Goal: Download file/media

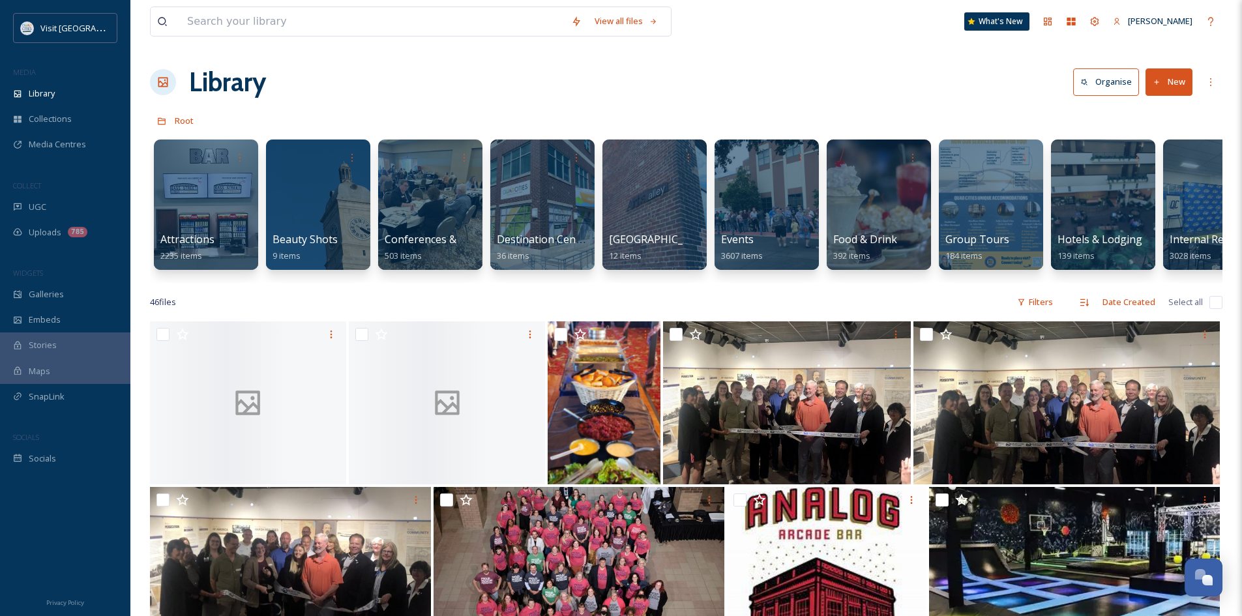
scroll to position [0, 42]
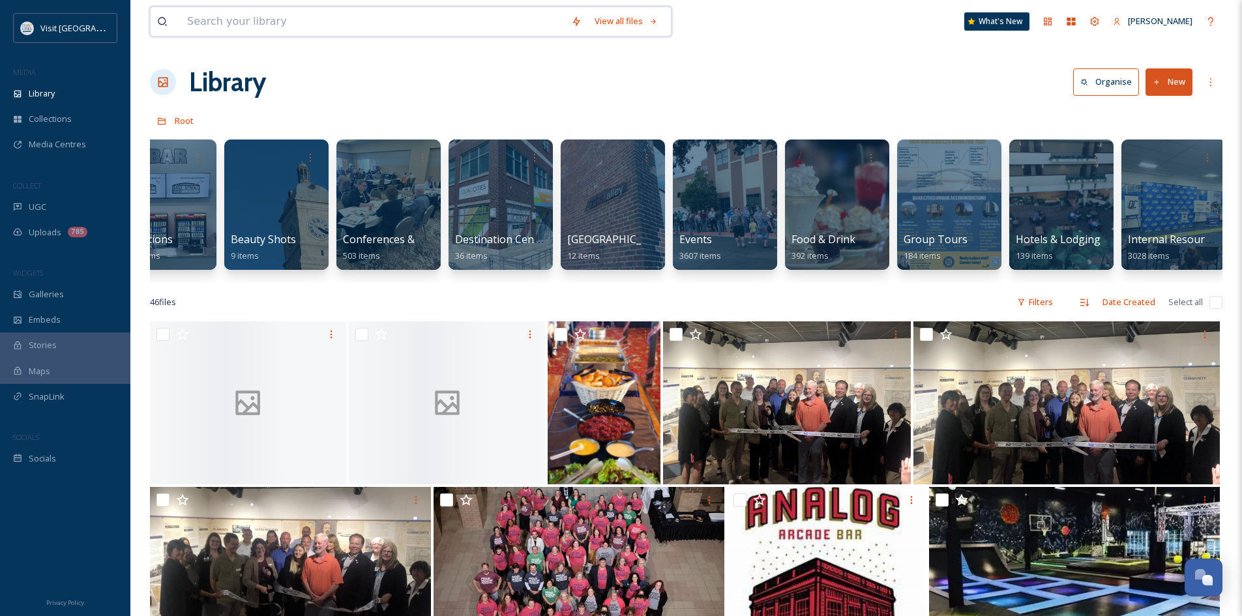
click at [274, 29] on input at bounding box center [373, 21] width 384 height 29
type input "arsenal"
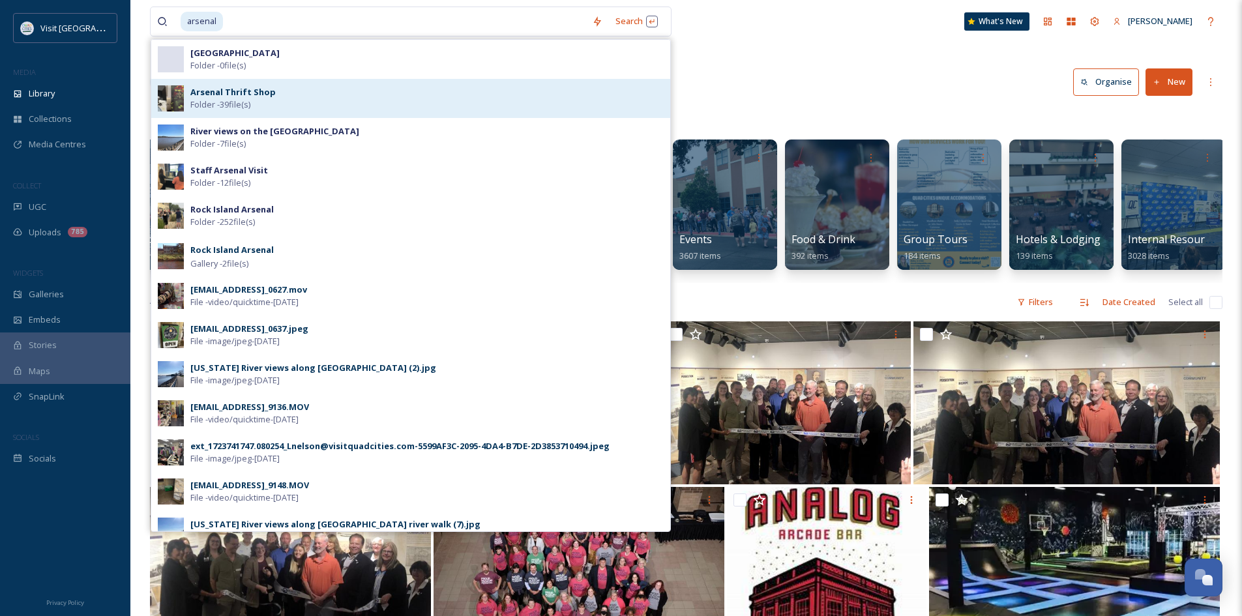
click at [242, 102] on span "Folder - 39 file(s)" at bounding box center [220, 104] width 60 height 12
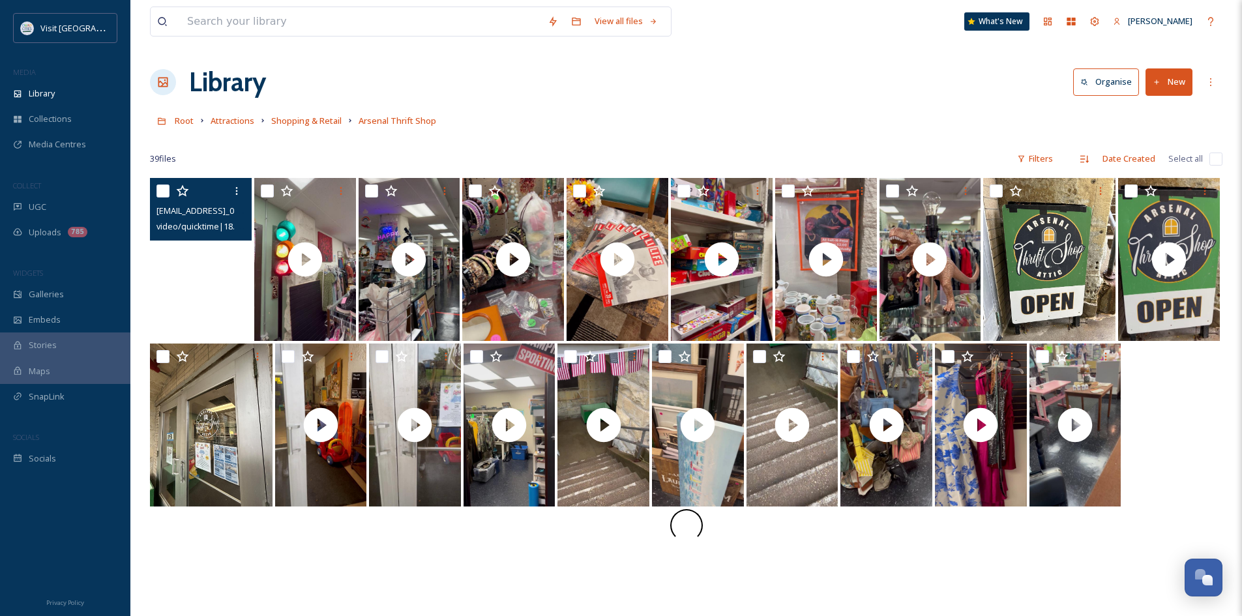
click at [200, 246] on video "ext_1723741880.160148_Lrow@visitquadcities.com-IMG_0624.mov" at bounding box center [201, 259] width 102 height 163
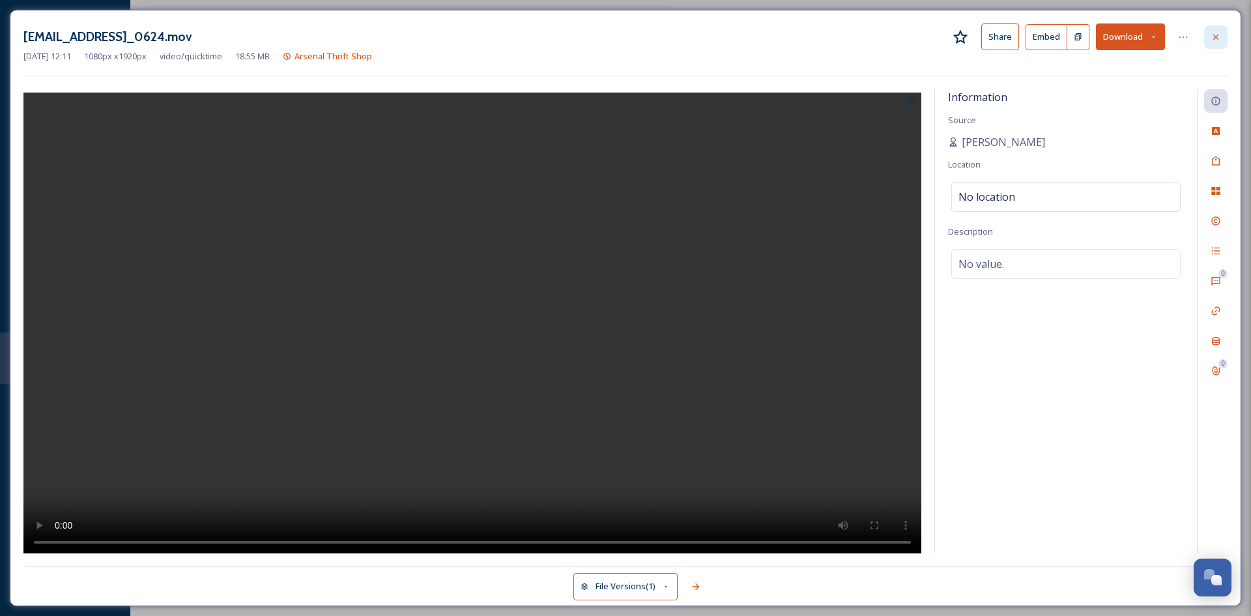
click at [1219, 41] on icon at bounding box center [1216, 37] width 10 height 10
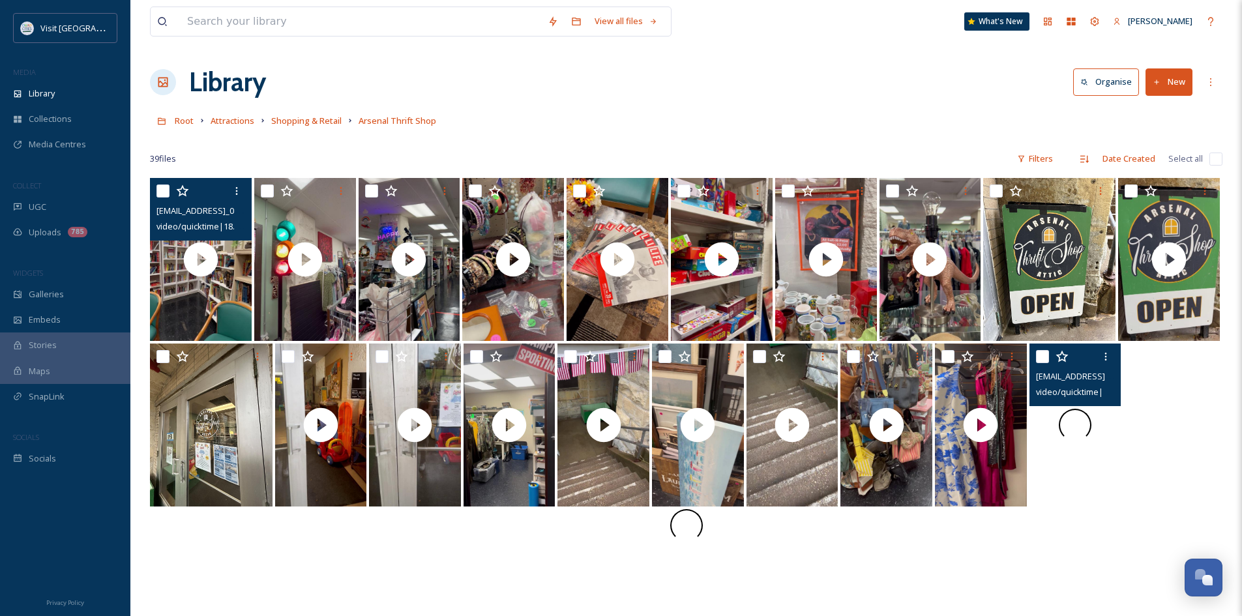
click at [1064, 422] on video "ext_1723741831.769344_Lnelson@visitquadcities.com-IMG_9147.MOV" at bounding box center [1075, 424] width 92 height 163
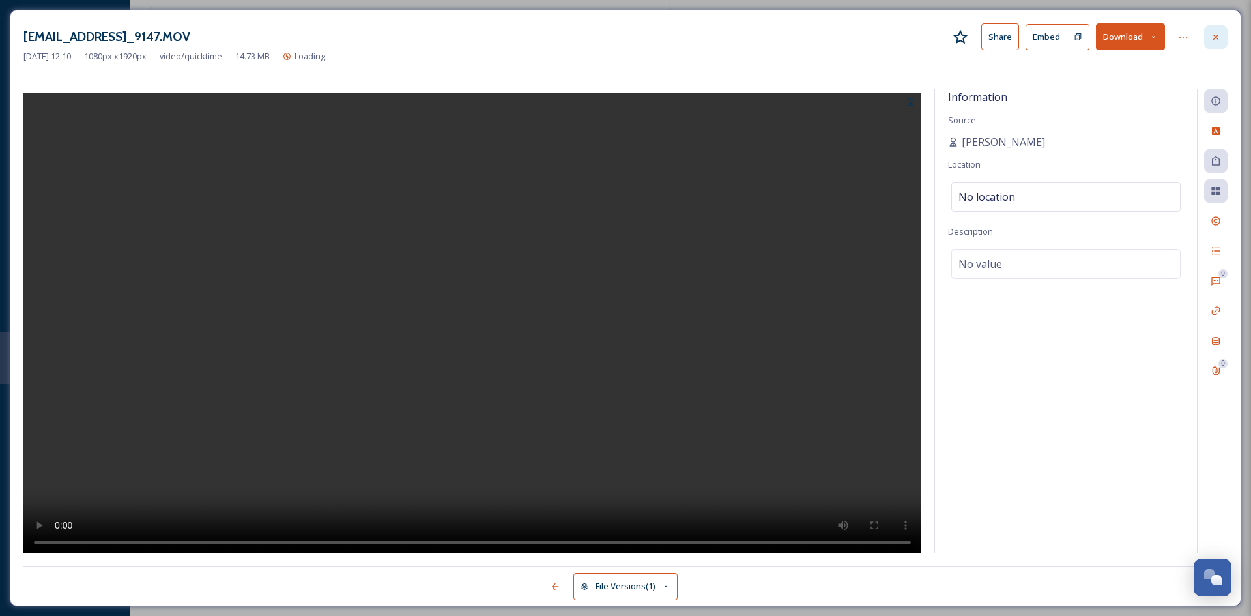
click at [1217, 32] on icon at bounding box center [1216, 37] width 10 height 10
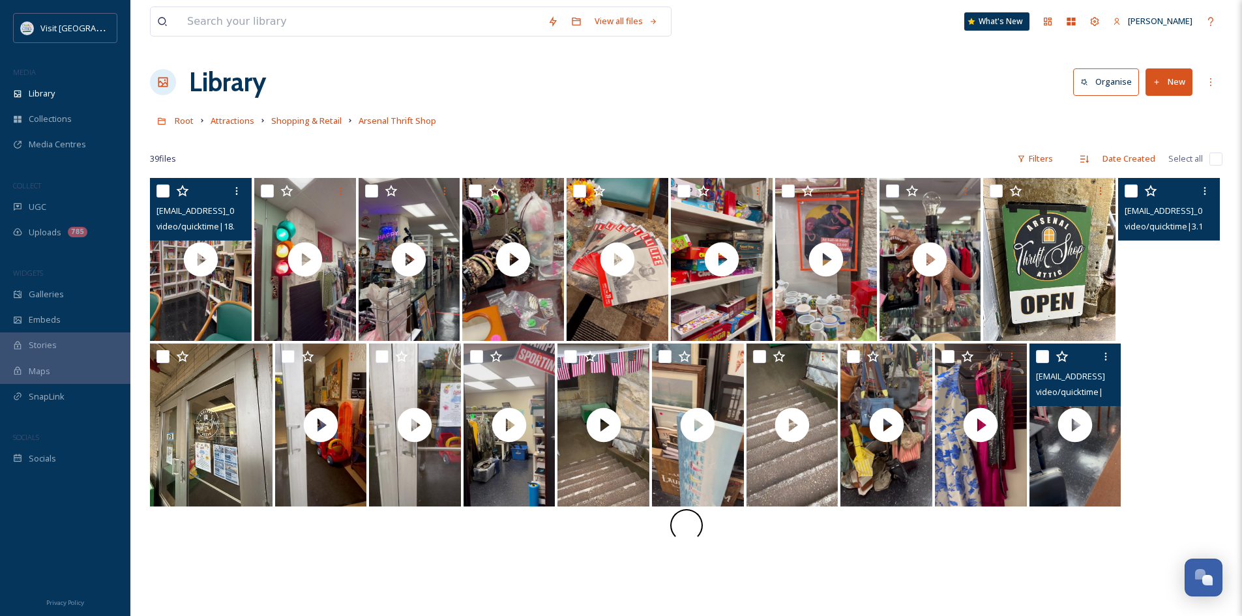
click at [1167, 263] on video "ext_1723741857.180553_Lrow@visitquadcities.com-IMG_0636.mov" at bounding box center [1169, 259] width 102 height 163
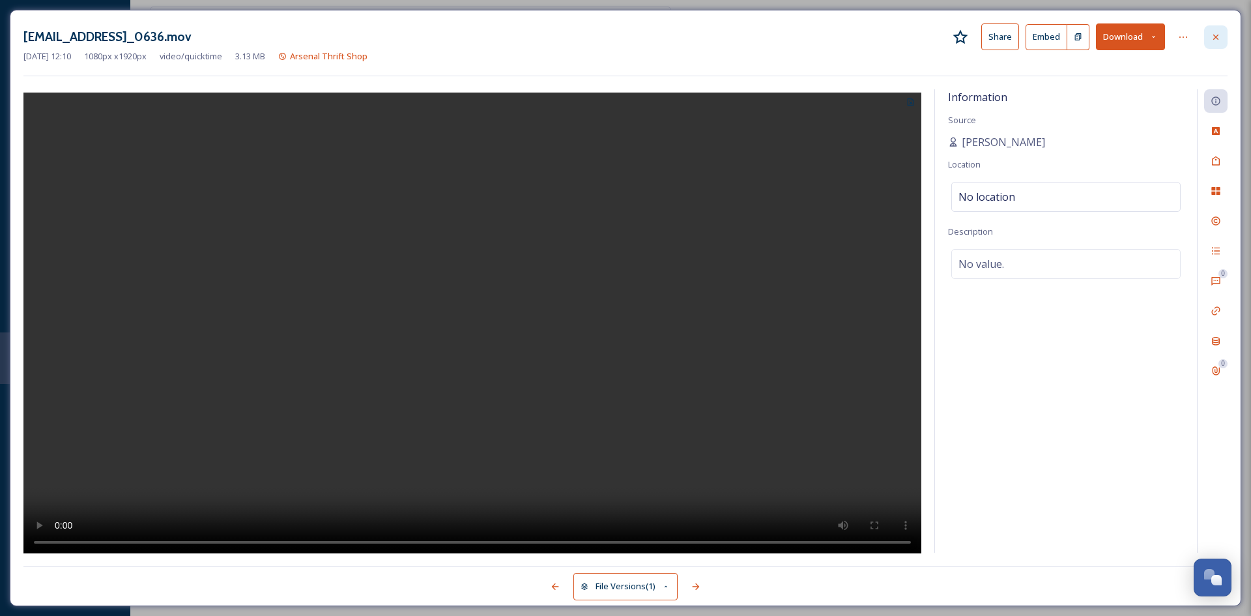
click at [1219, 36] on icon at bounding box center [1216, 37] width 10 height 10
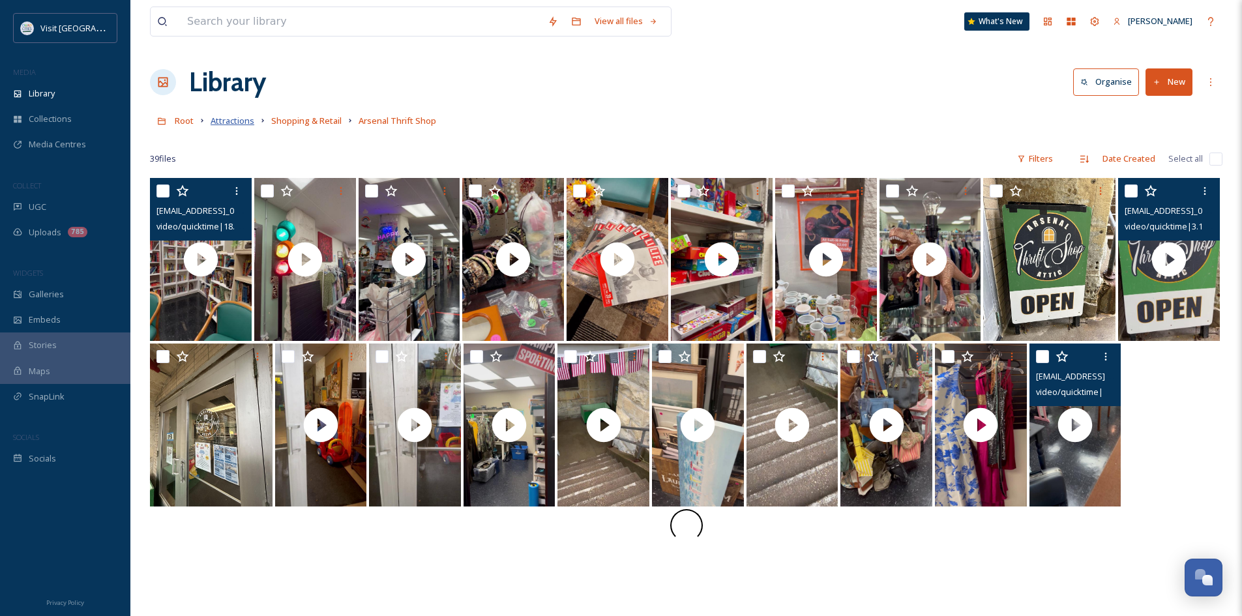
click at [246, 121] on span "Attractions" at bounding box center [233, 121] width 44 height 12
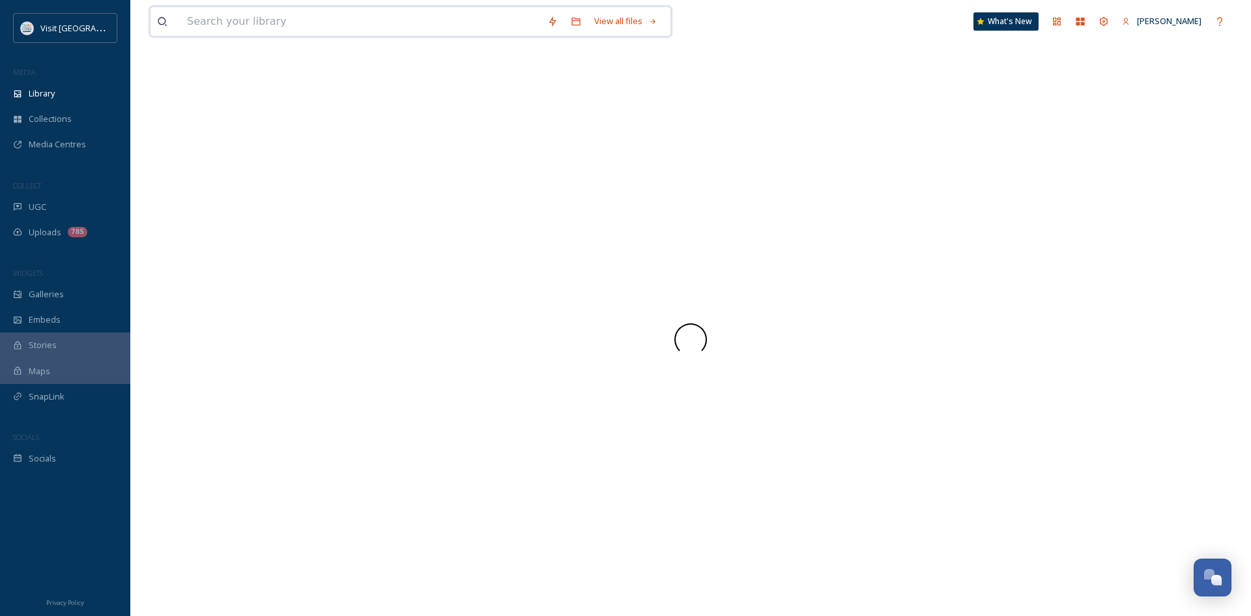
click at [285, 27] on input at bounding box center [361, 21] width 360 height 29
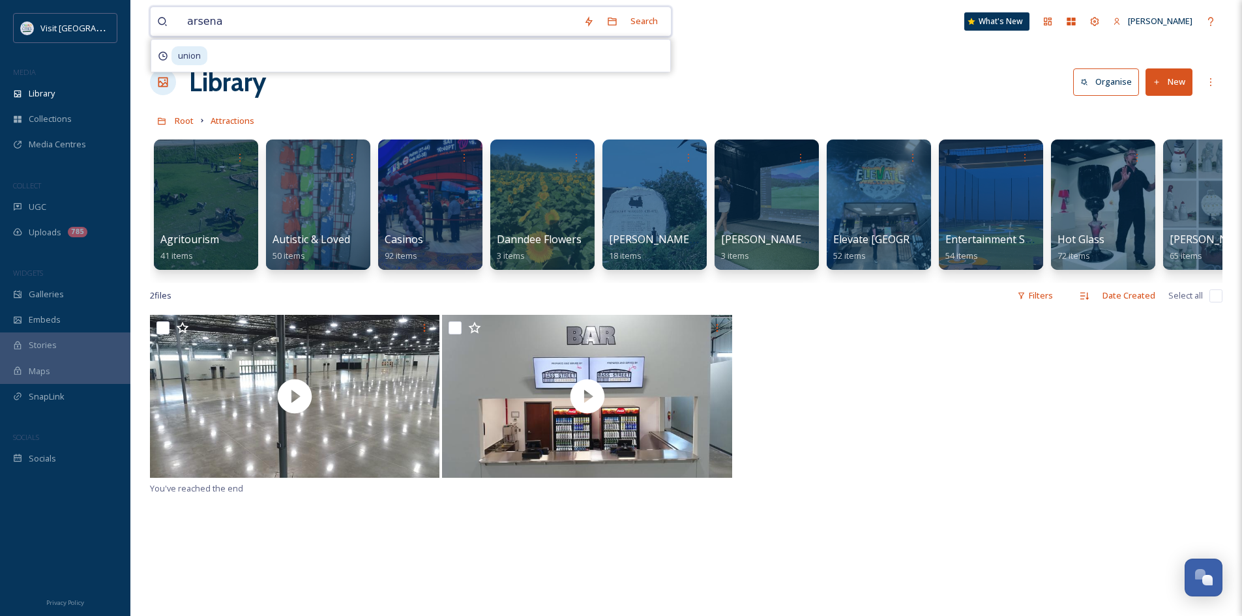
type input "arsenal"
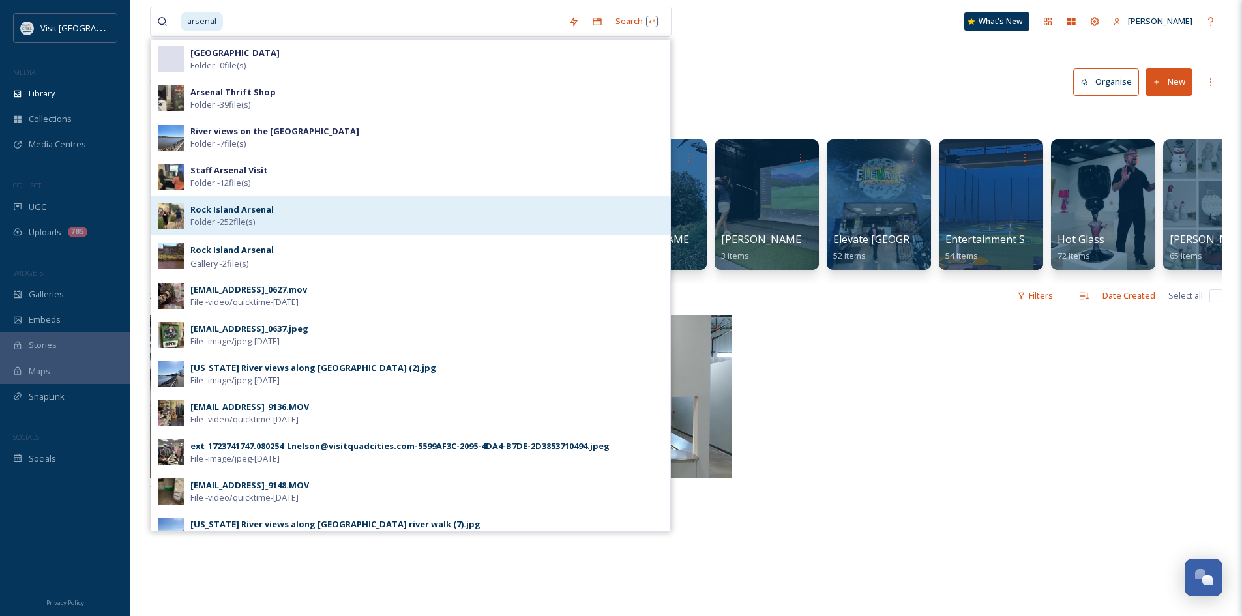
click at [269, 208] on strong "Rock Island Arsenal" at bounding box center [231, 209] width 83 height 12
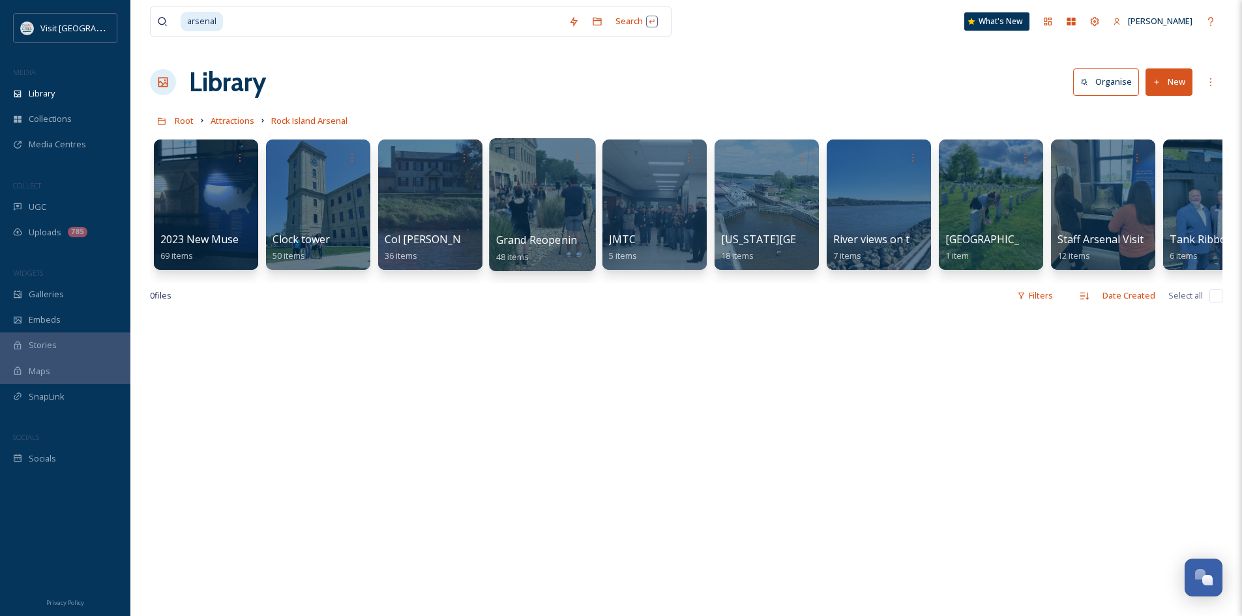
click at [538, 239] on span "Grand Reopening [DATE]" at bounding box center [559, 240] width 126 height 14
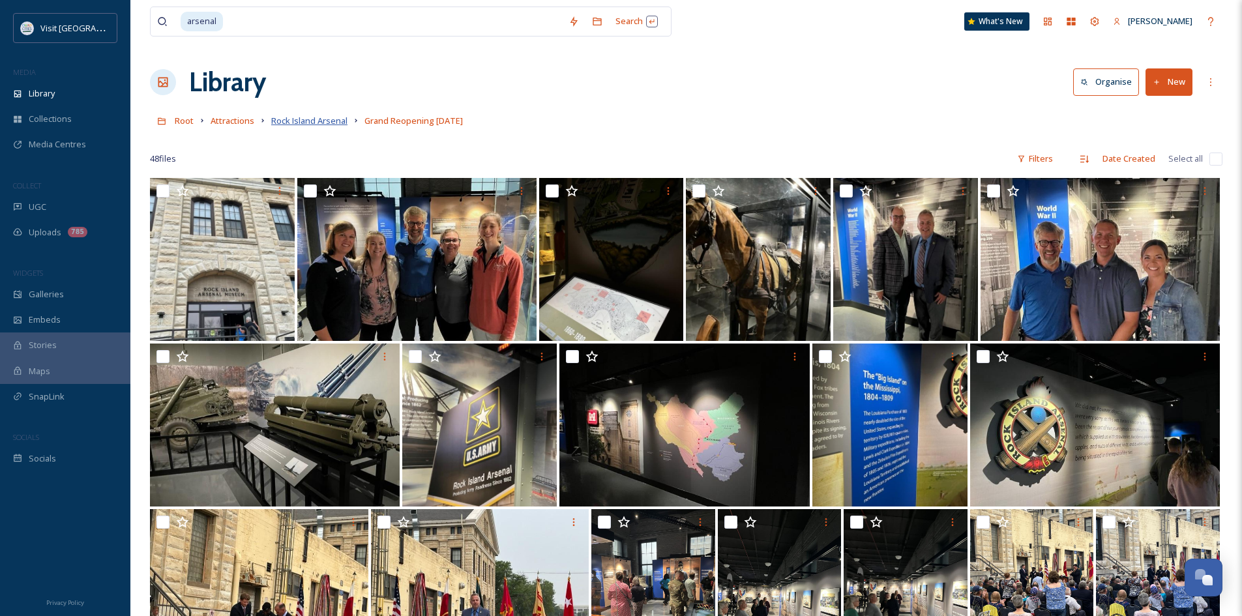
click at [300, 119] on span "Rock Island Arsenal" at bounding box center [309, 121] width 76 height 12
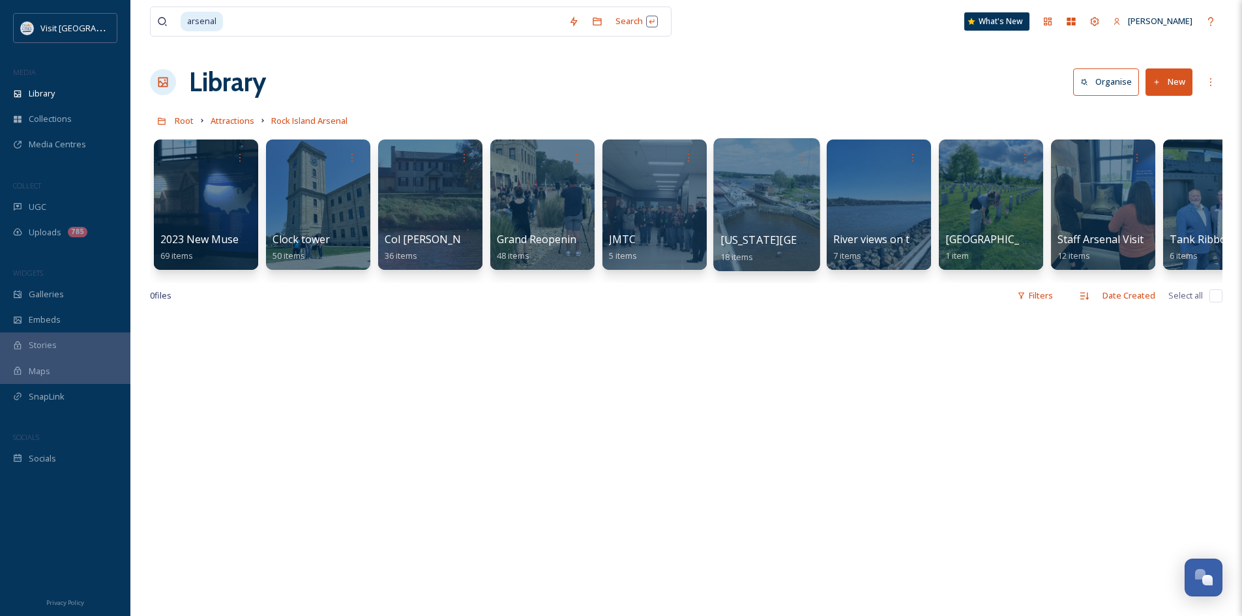
click at [763, 241] on span "[US_STATE][GEOGRAPHIC_DATA]" at bounding box center [803, 240] width 166 height 14
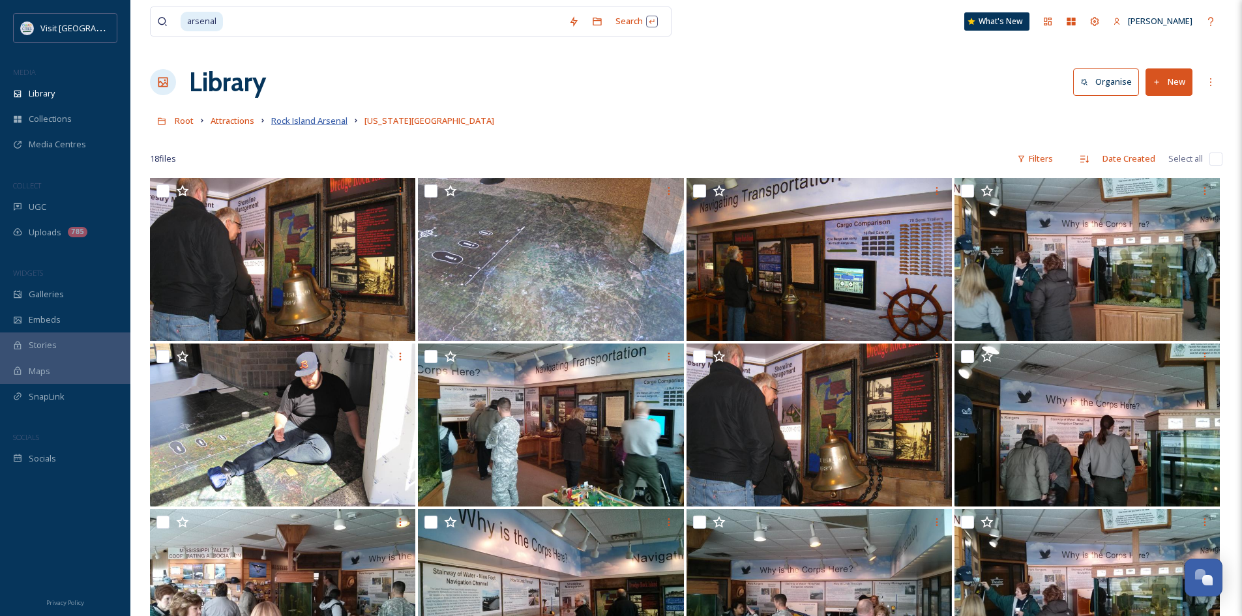
click at [334, 123] on span "Rock Island Arsenal" at bounding box center [309, 121] width 76 height 12
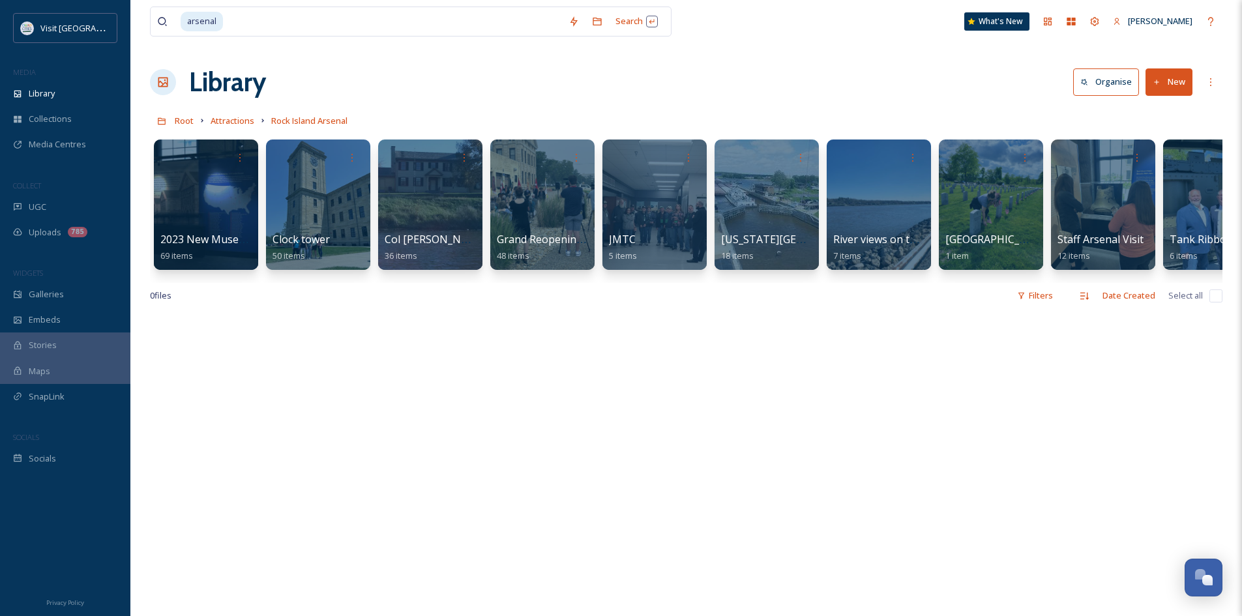
scroll to position [0, 49]
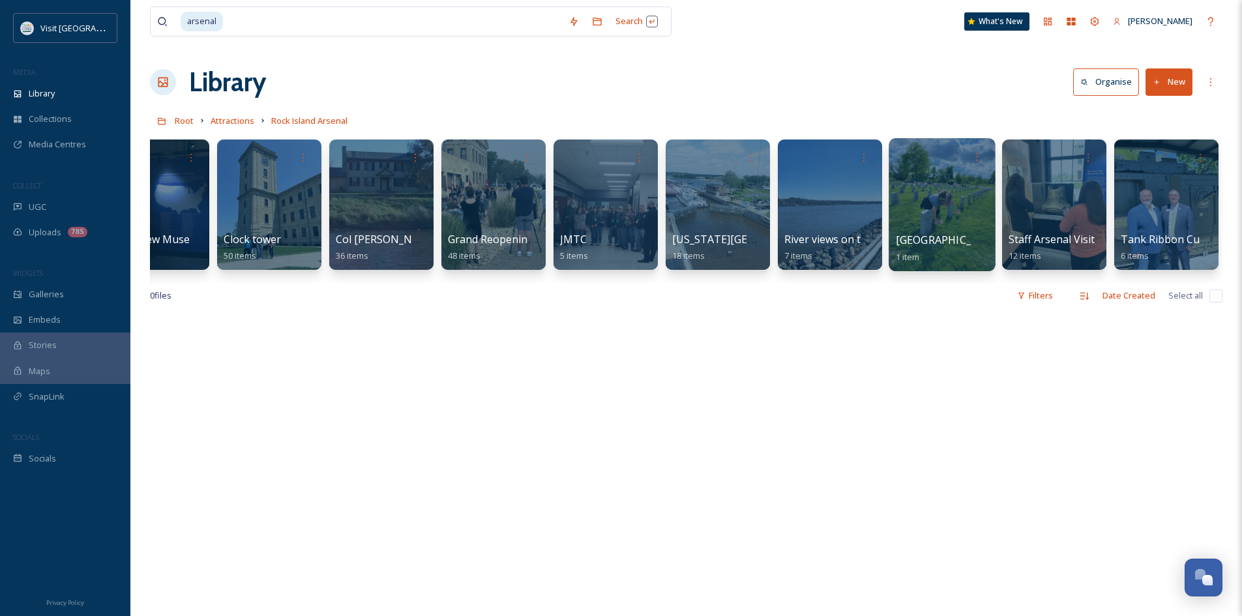
click at [959, 241] on span "[GEOGRAPHIC_DATA]" at bounding box center [948, 240] width 107 height 14
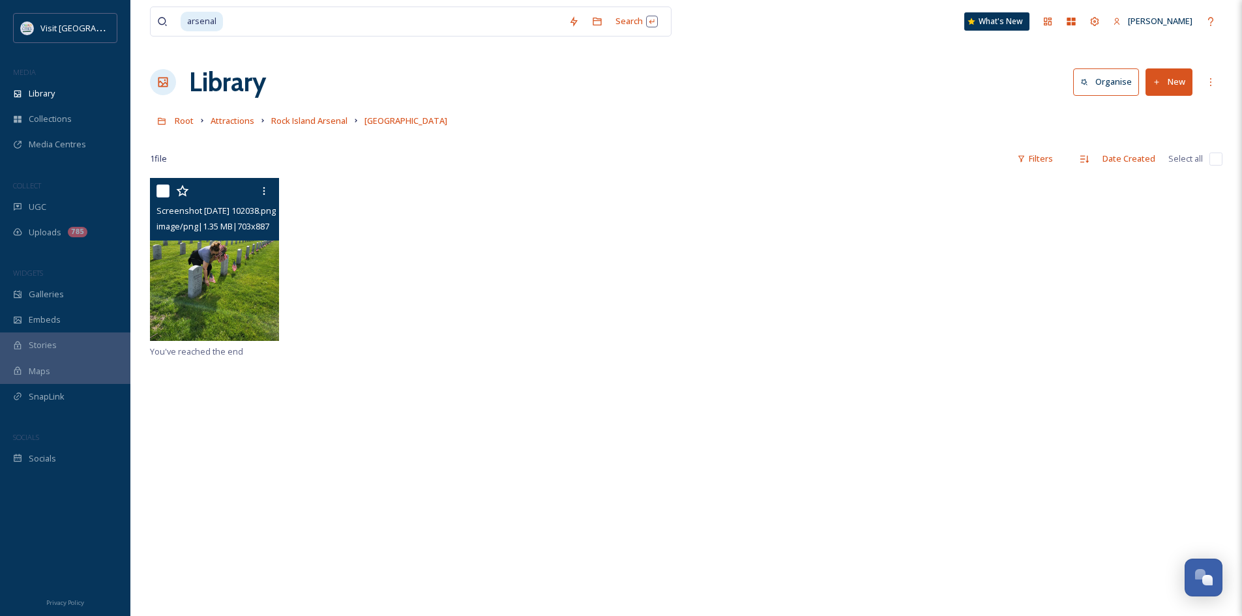
click at [229, 276] on img at bounding box center [214, 259] width 129 height 163
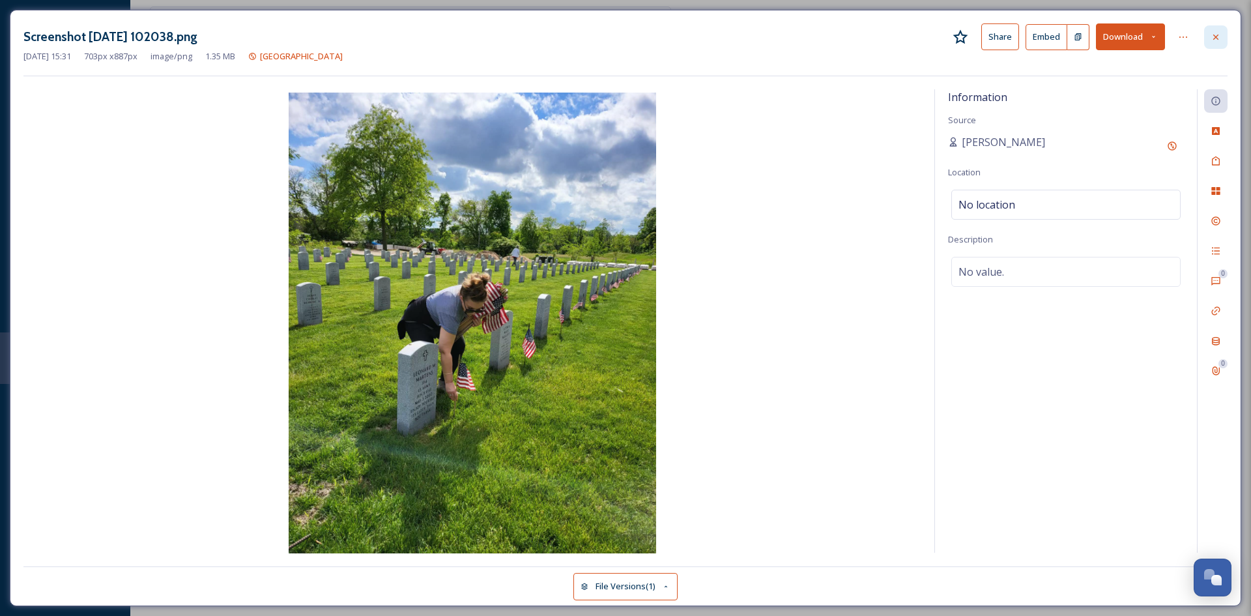
click at [1219, 36] on icon at bounding box center [1216, 37] width 10 height 10
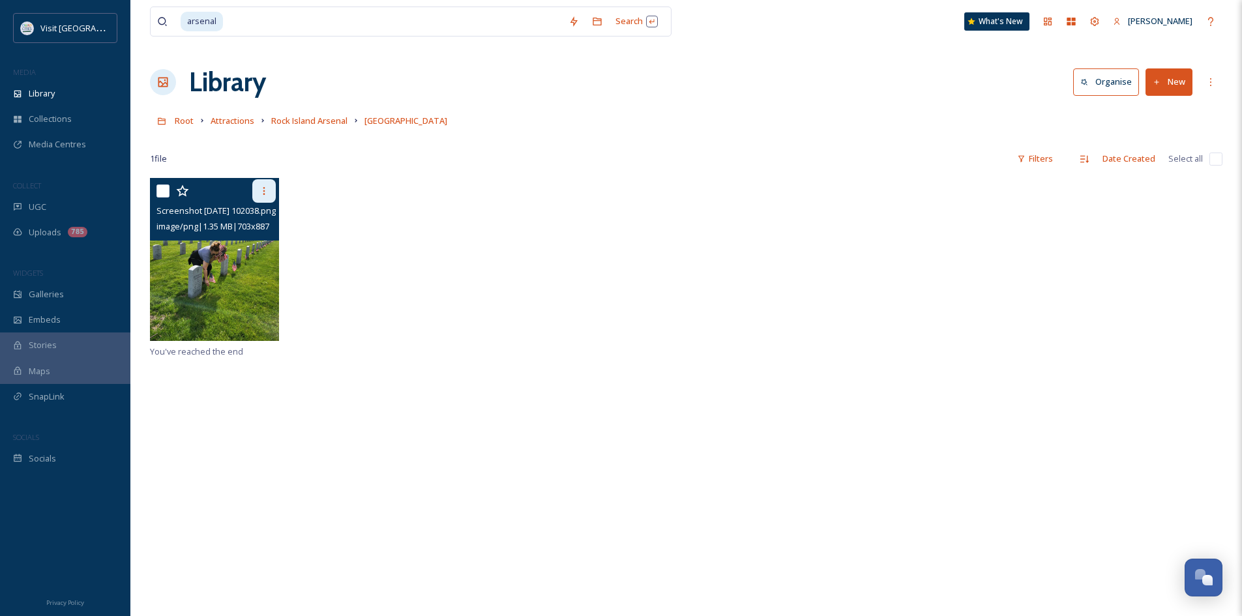
click at [266, 193] on icon at bounding box center [264, 191] width 10 height 10
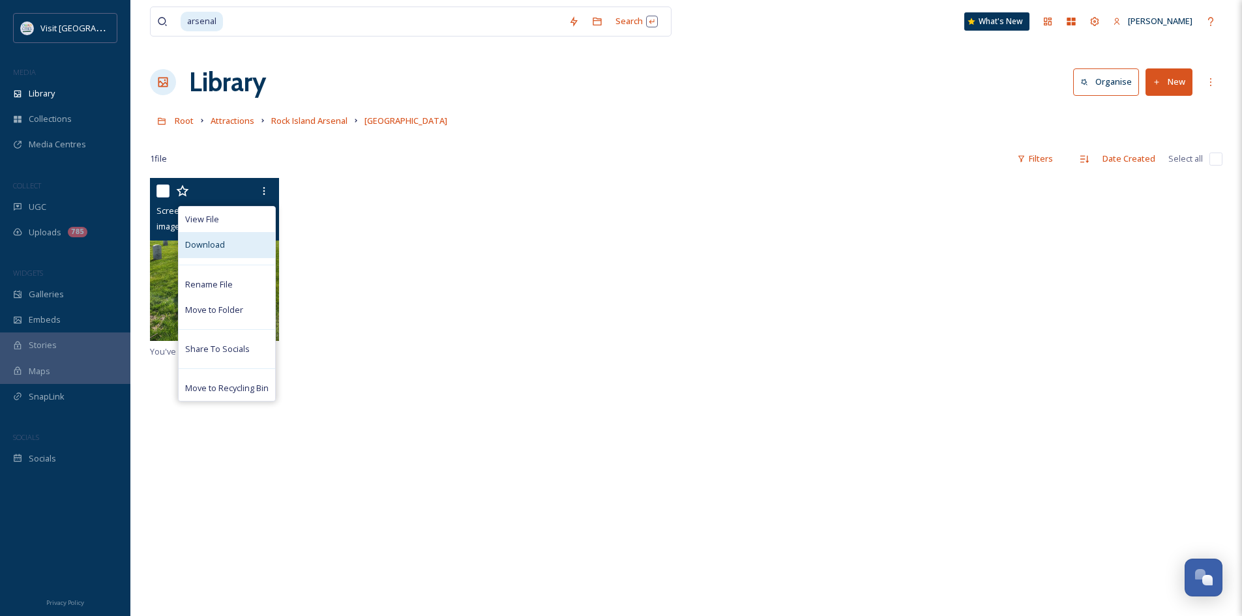
click at [225, 240] on div "Download" at bounding box center [227, 244] width 96 height 25
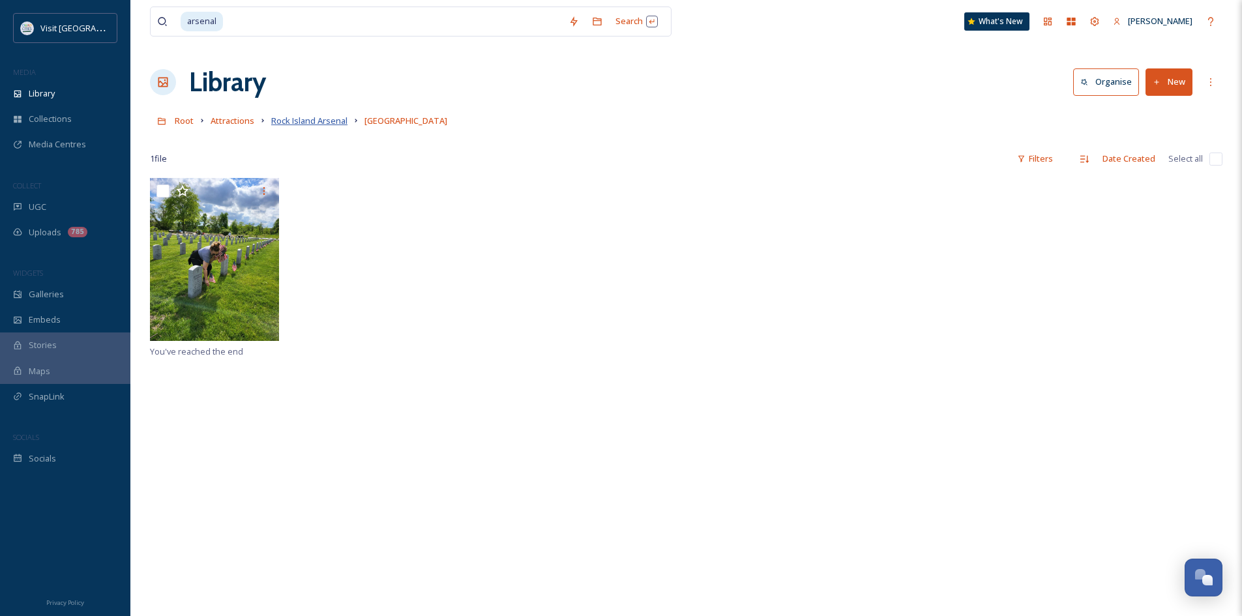
click at [319, 126] on span "Rock Island Arsenal" at bounding box center [309, 121] width 76 height 12
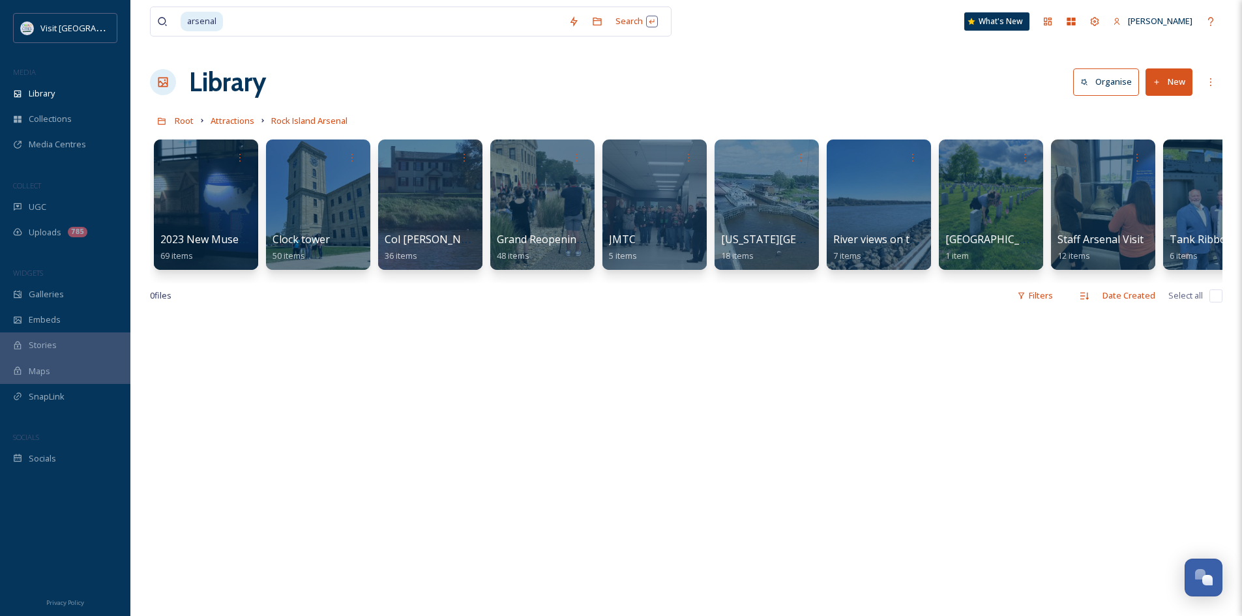
scroll to position [0, 49]
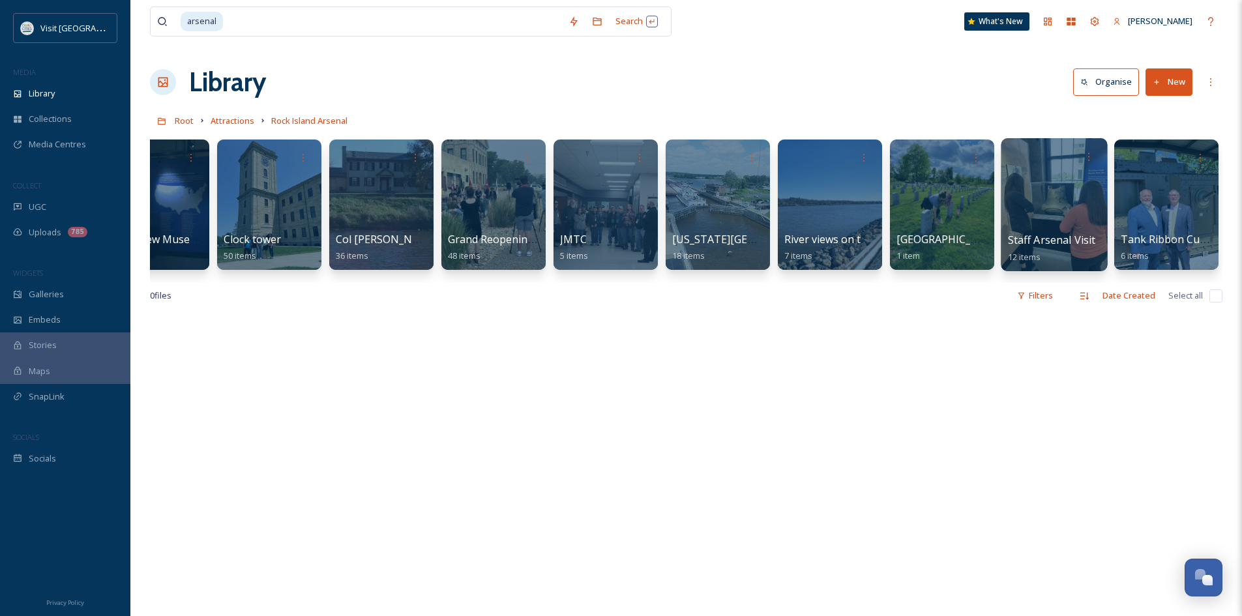
click at [1033, 239] on span "Staff Arsenal Visit" at bounding box center [1052, 240] width 88 height 14
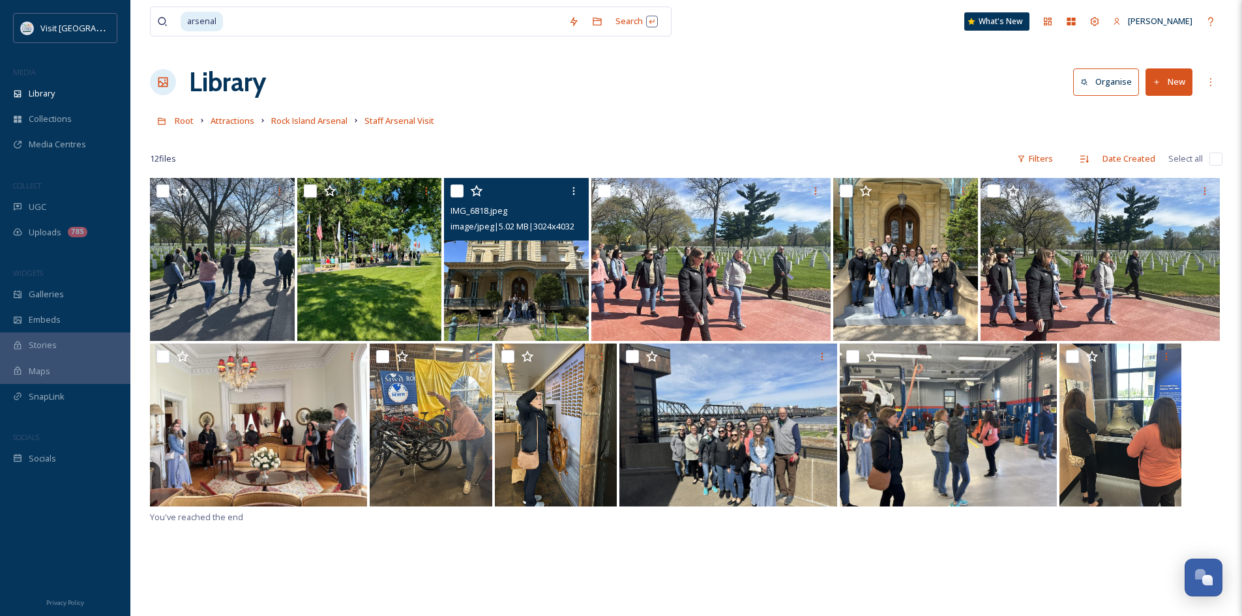
click at [511, 257] on img at bounding box center [516, 259] width 145 height 163
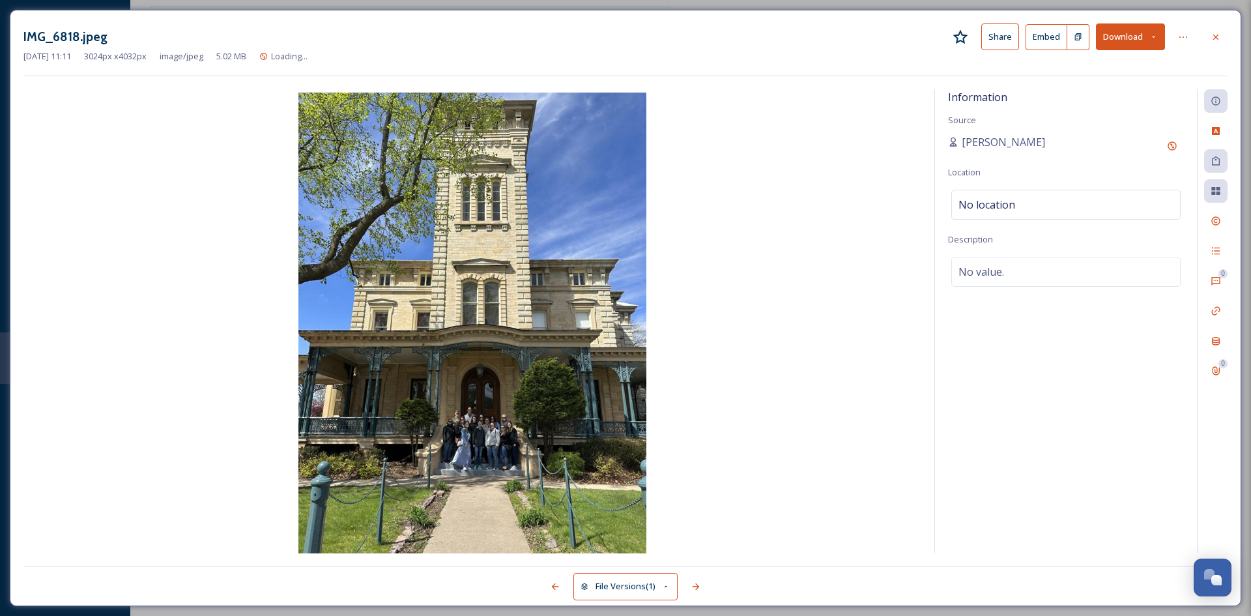
click at [1215, 35] on icon at bounding box center [1215, 36] width 5 height 5
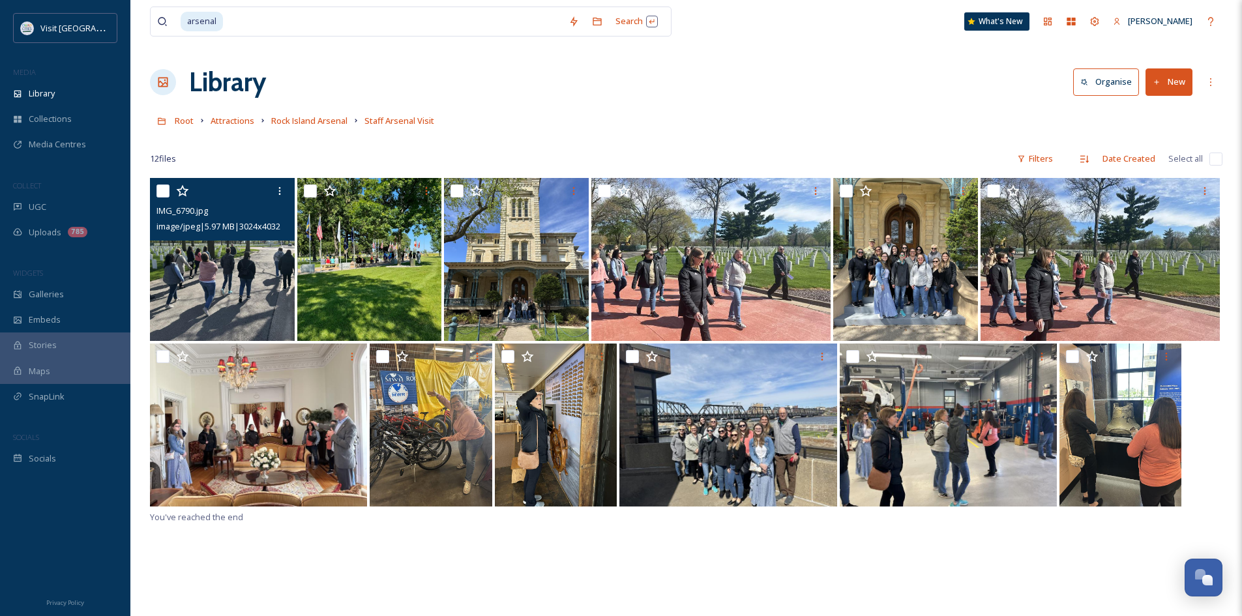
click at [239, 291] on img at bounding box center [222, 259] width 145 height 163
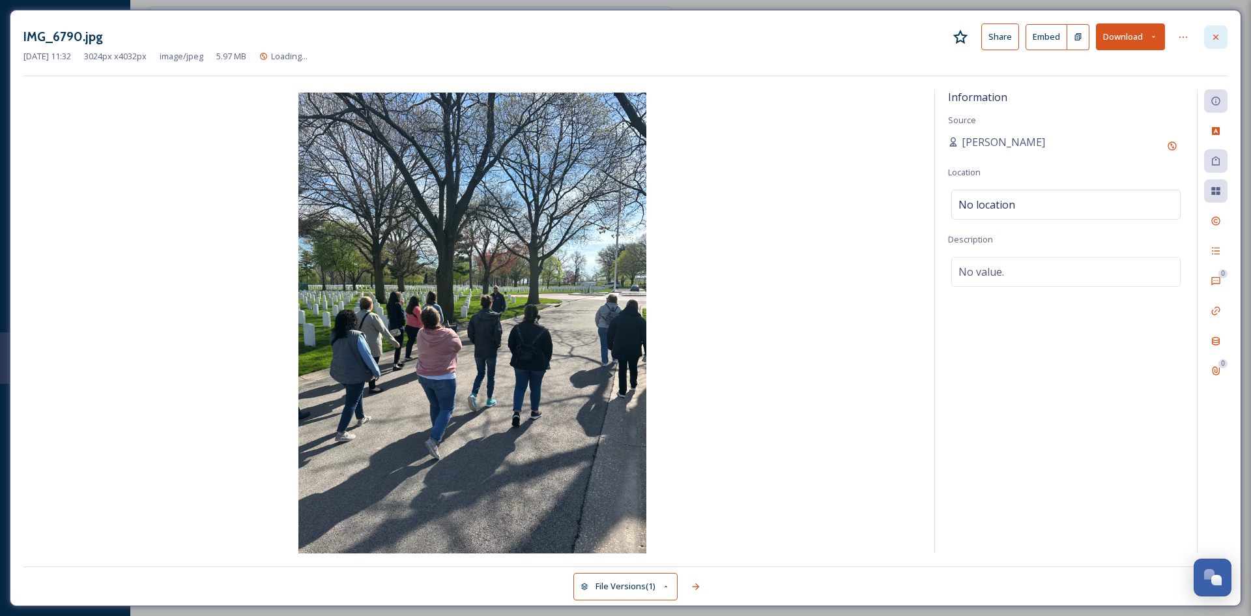
click at [1220, 34] on icon at bounding box center [1216, 37] width 10 height 10
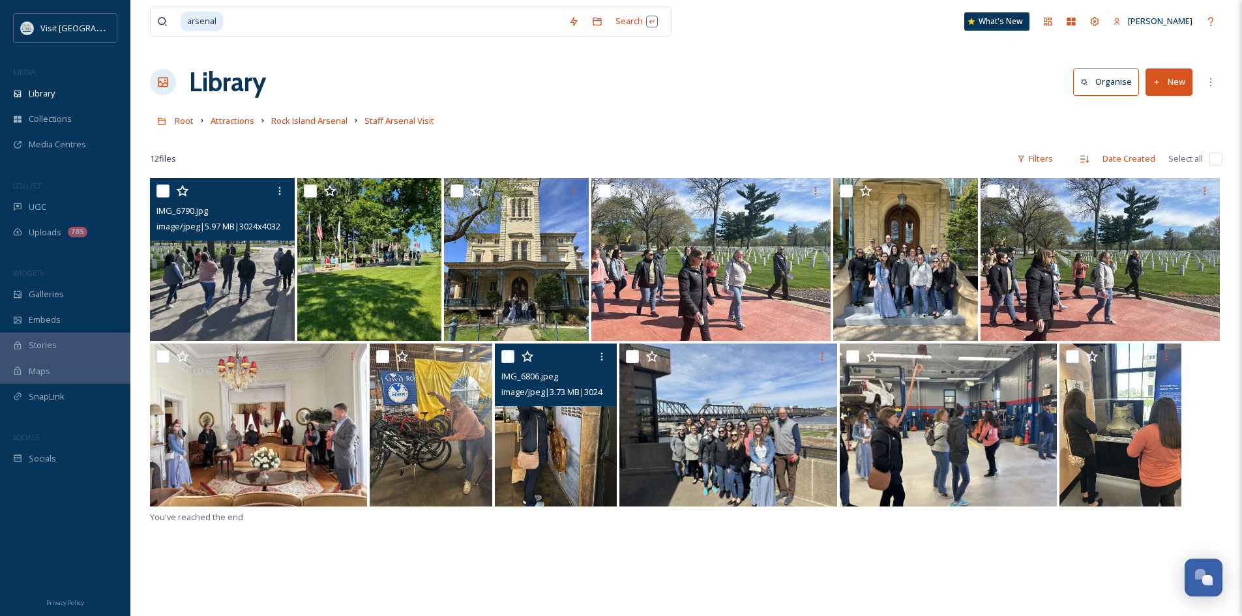
click at [536, 429] on img at bounding box center [556, 424] width 123 height 163
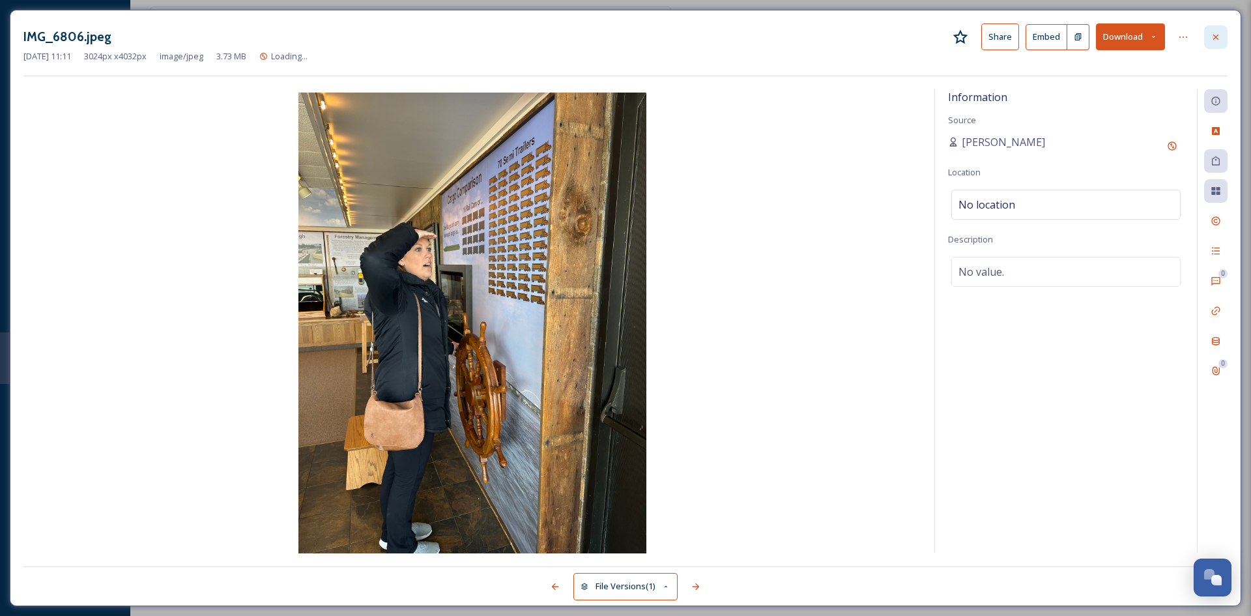
click at [1215, 37] on icon at bounding box center [1215, 36] width 5 height 5
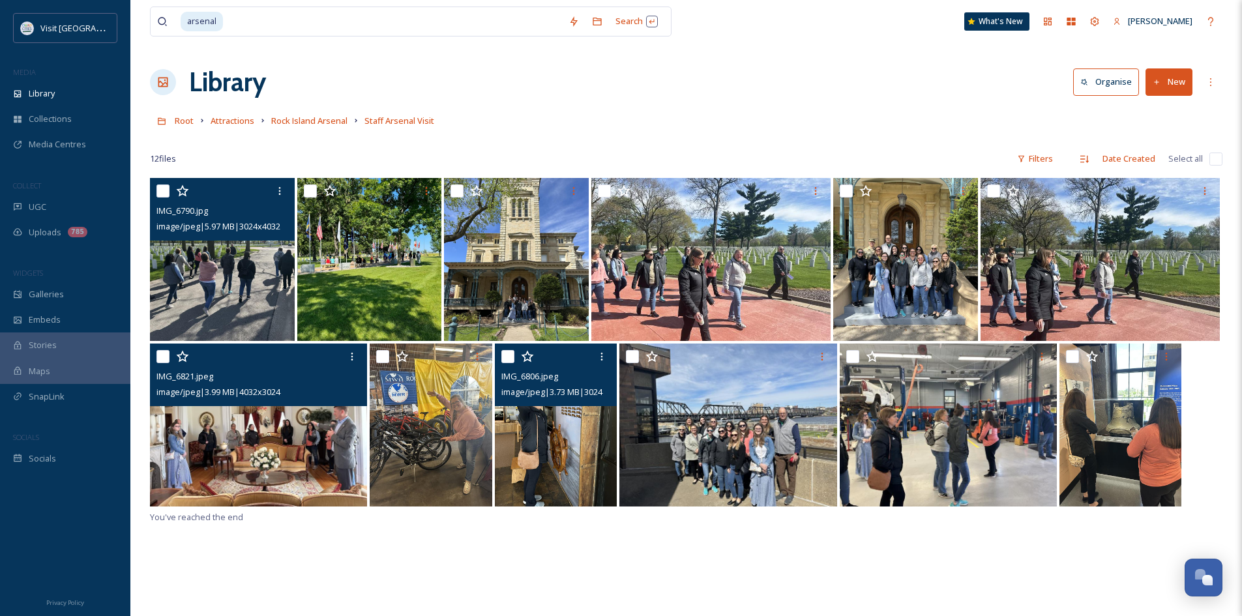
click at [308, 440] on img at bounding box center [258, 424] width 217 height 163
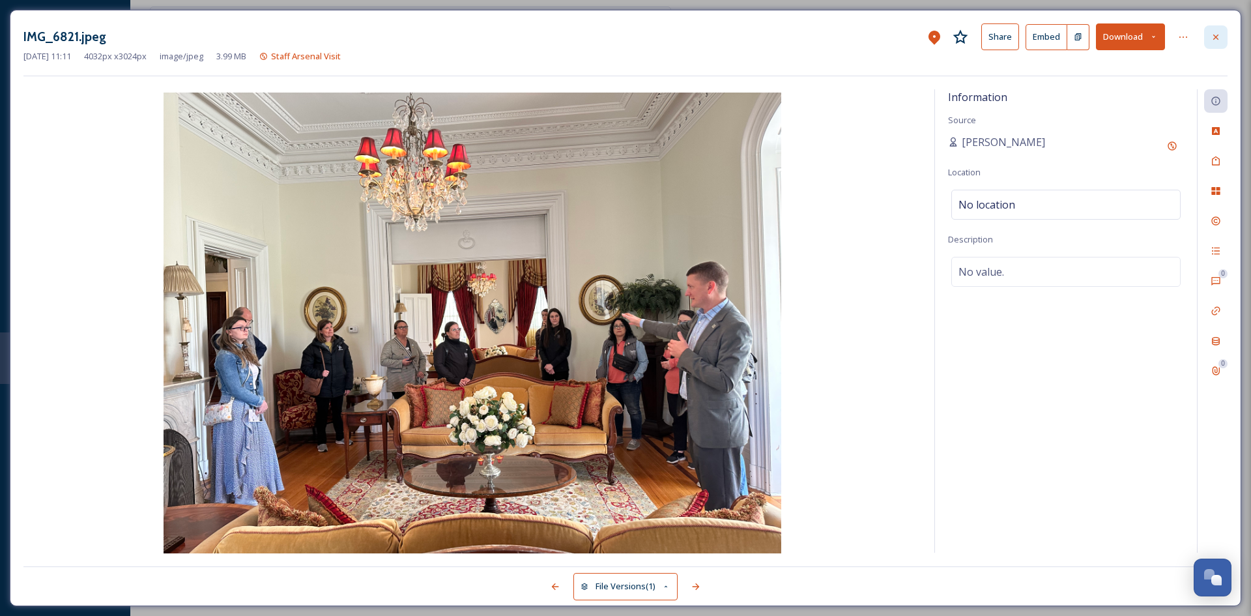
click at [1213, 34] on icon at bounding box center [1216, 37] width 10 height 10
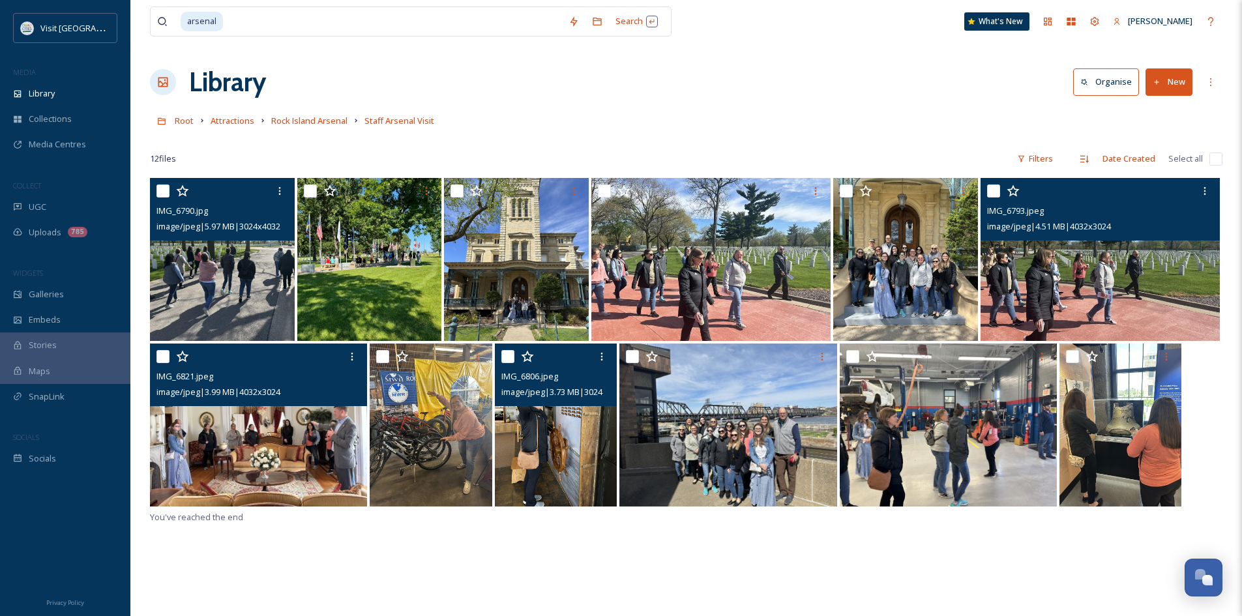
click at [1062, 274] on img at bounding box center [1099, 259] width 239 height 163
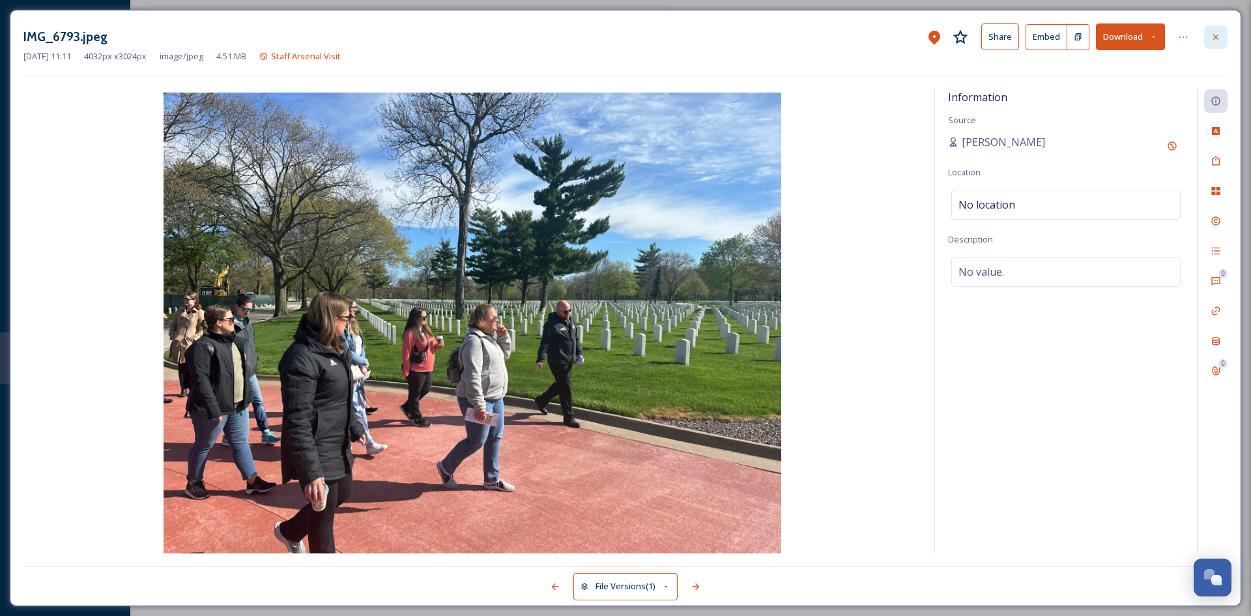
click at [1213, 39] on icon at bounding box center [1215, 36] width 5 height 5
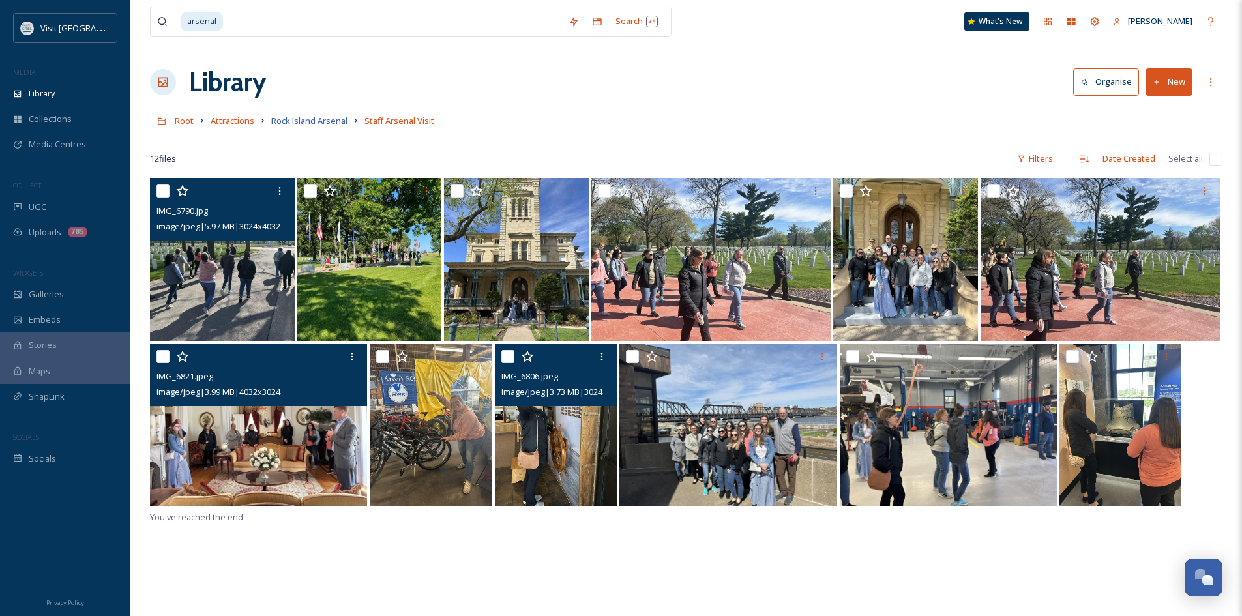
click at [321, 126] on span "Rock Island Arsenal" at bounding box center [309, 121] width 76 height 12
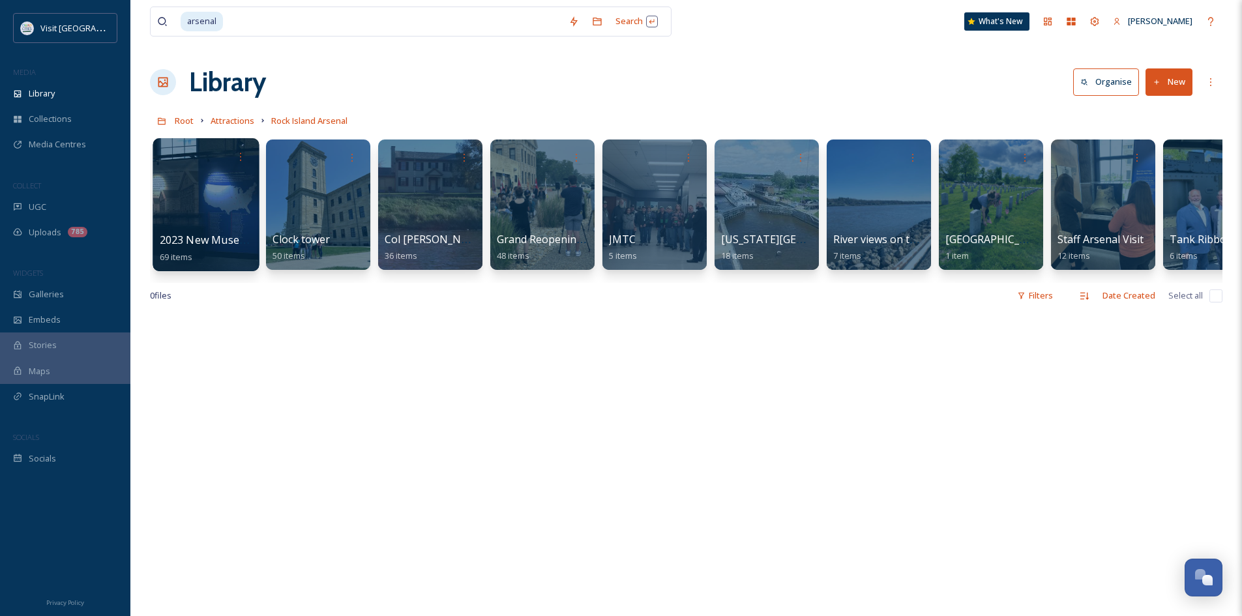
click at [221, 237] on span "2023 New Museum Photos" at bounding box center [227, 240] width 134 height 14
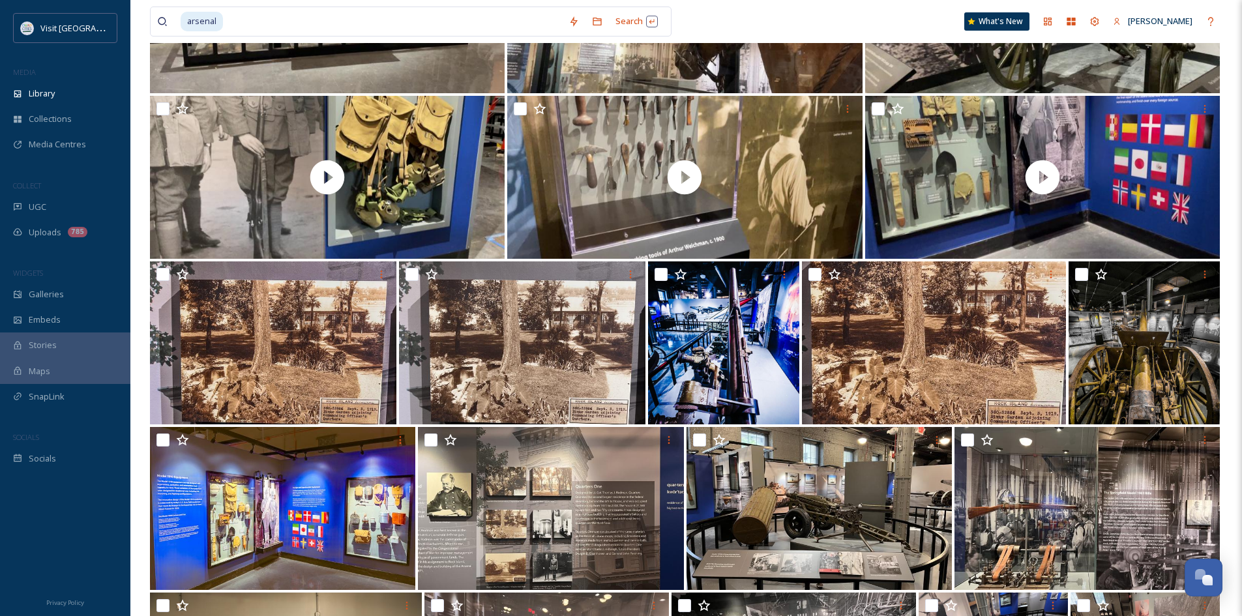
scroll to position [1108, 0]
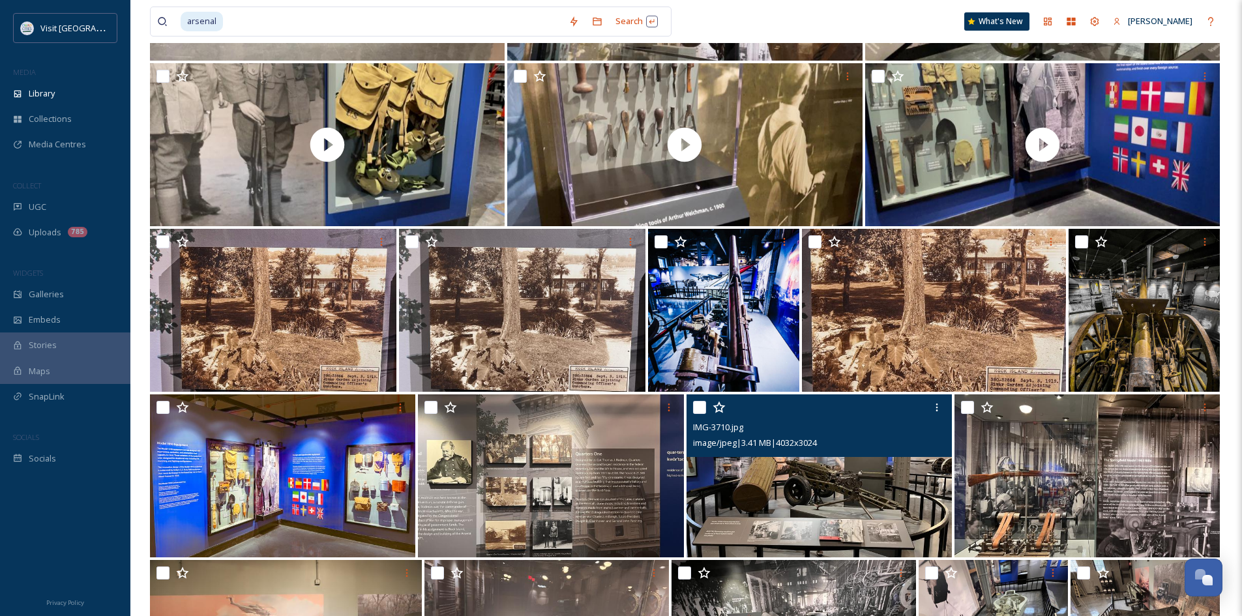
click at [833, 493] on img at bounding box center [818, 475] width 265 height 163
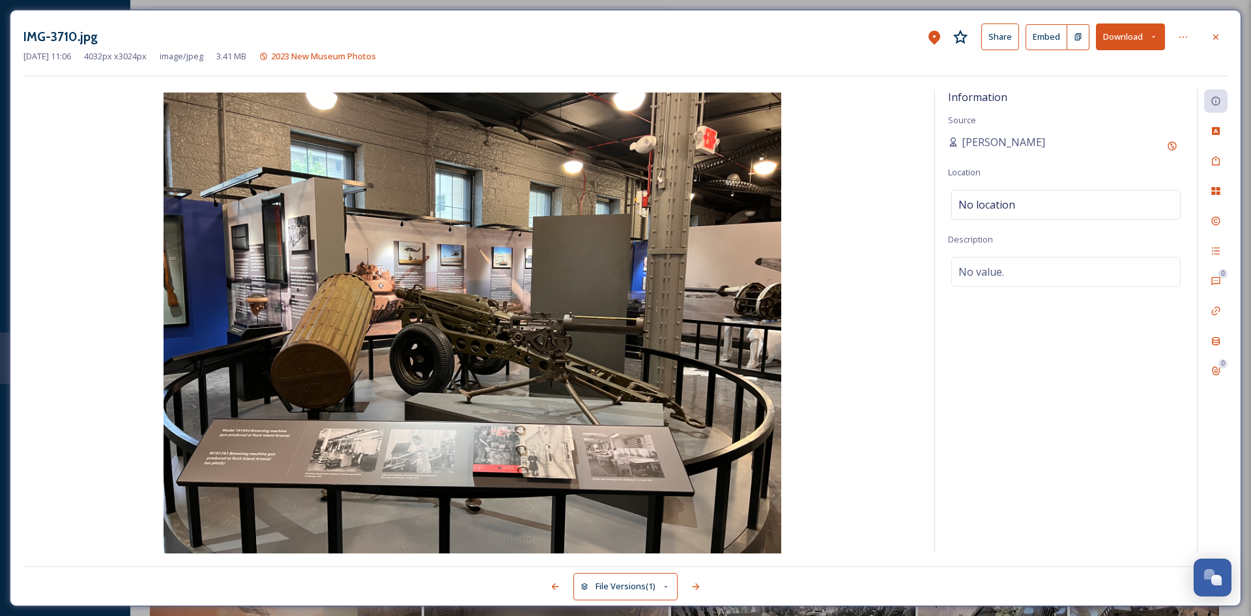
click at [1129, 46] on button "Download" at bounding box center [1130, 36] width 69 height 27
click at [1114, 71] on span "Download Original (4032 x 3024)" at bounding box center [1096, 67] width 123 height 12
click at [1219, 36] on icon at bounding box center [1216, 37] width 10 height 10
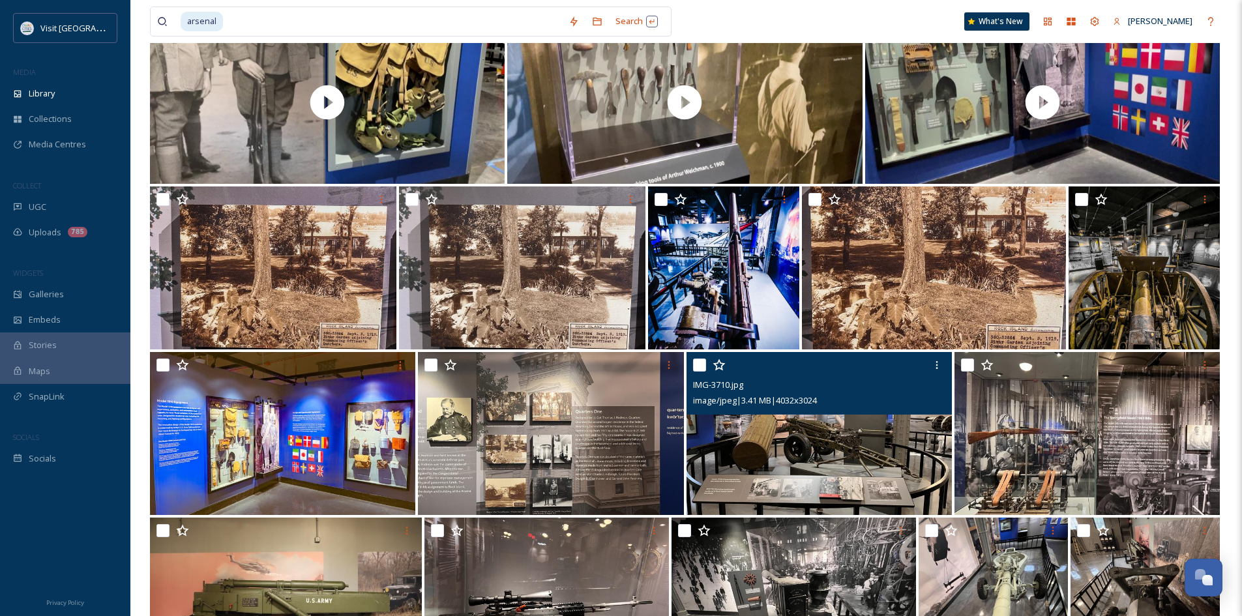
scroll to position [1173, 0]
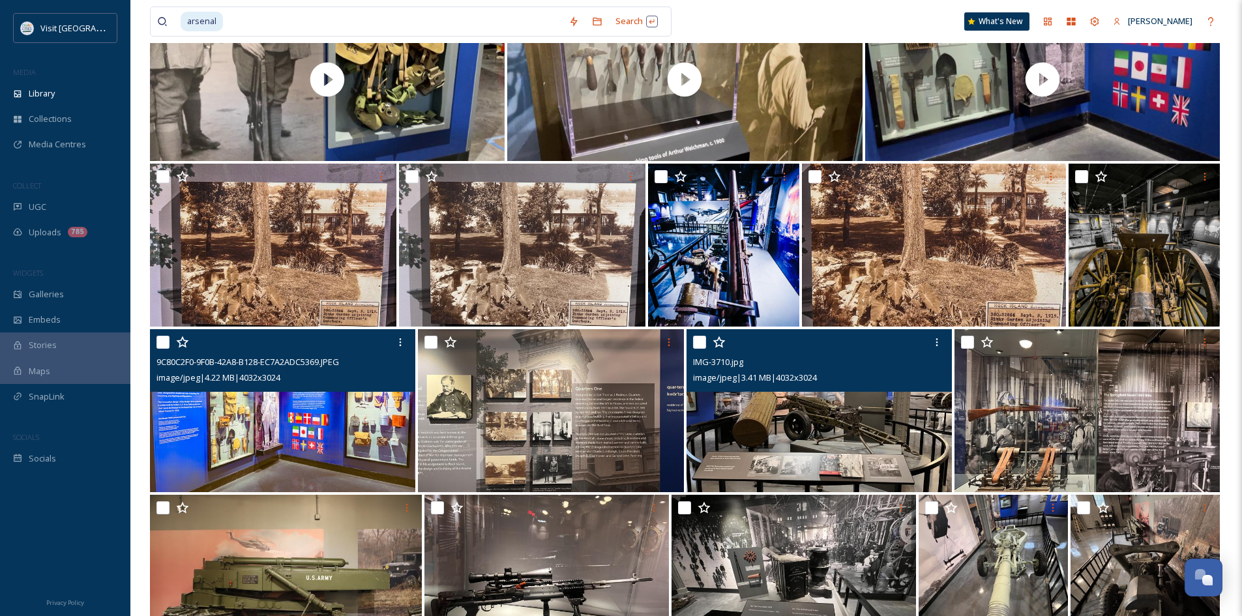
click at [365, 411] on img at bounding box center [282, 410] width 265 height 163
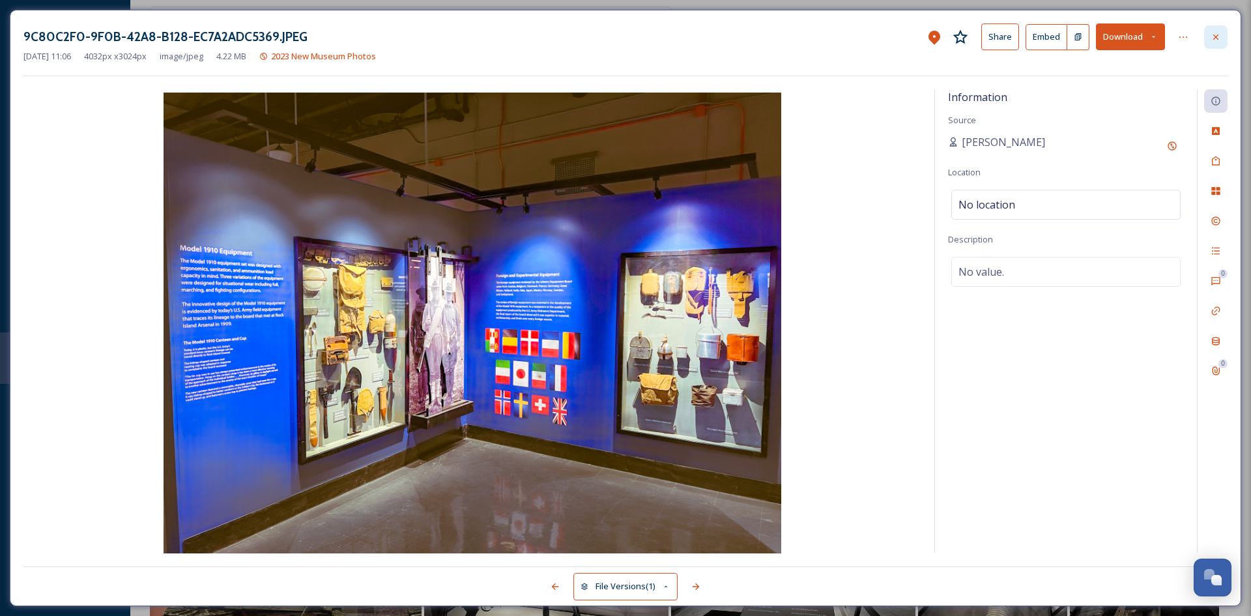
click at [1214, 38] on icon at bounding box center [1216, 37] width 10 height 10
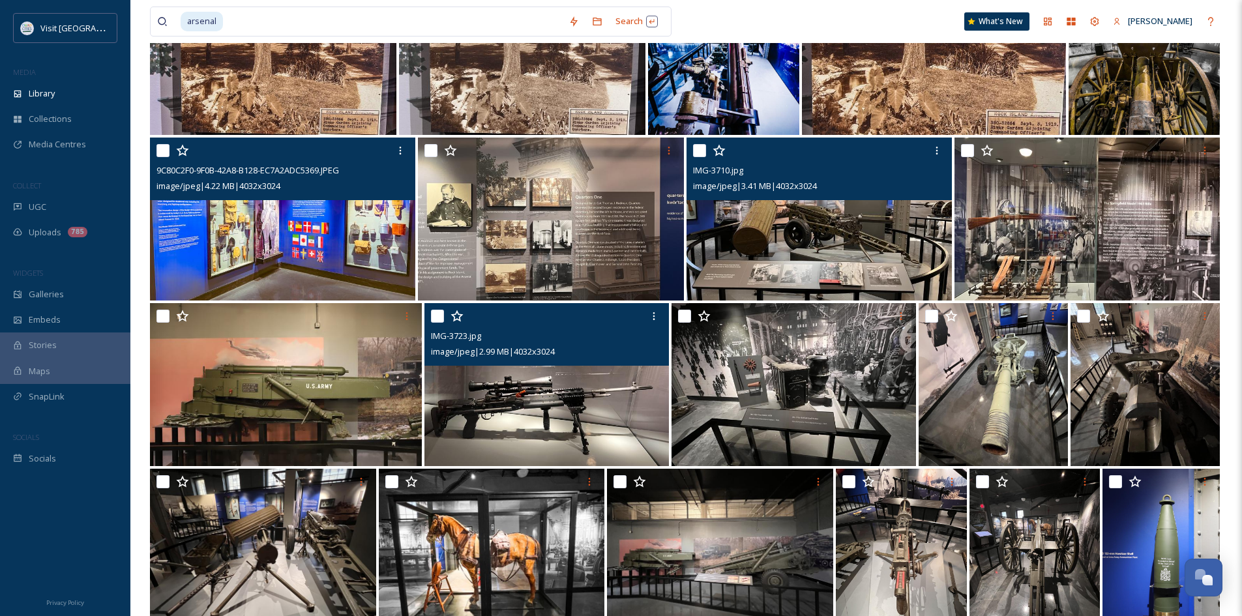
scroll to position [1369, 0]
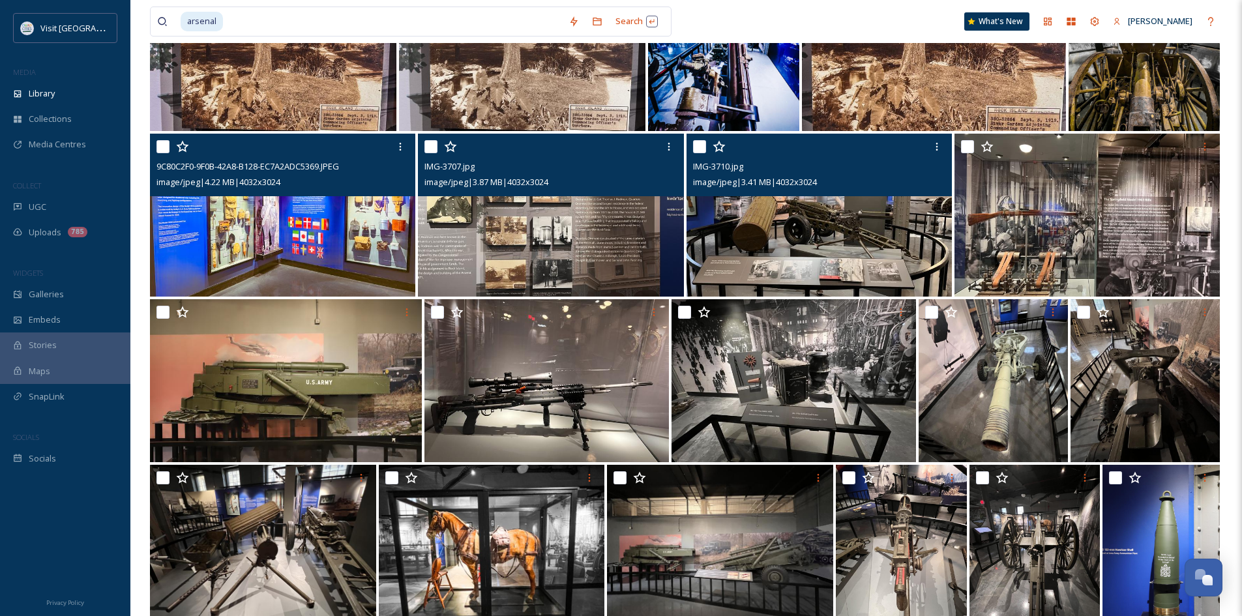
click at [555, 236] on img at bounding box center [550, 215] width 265 height 163
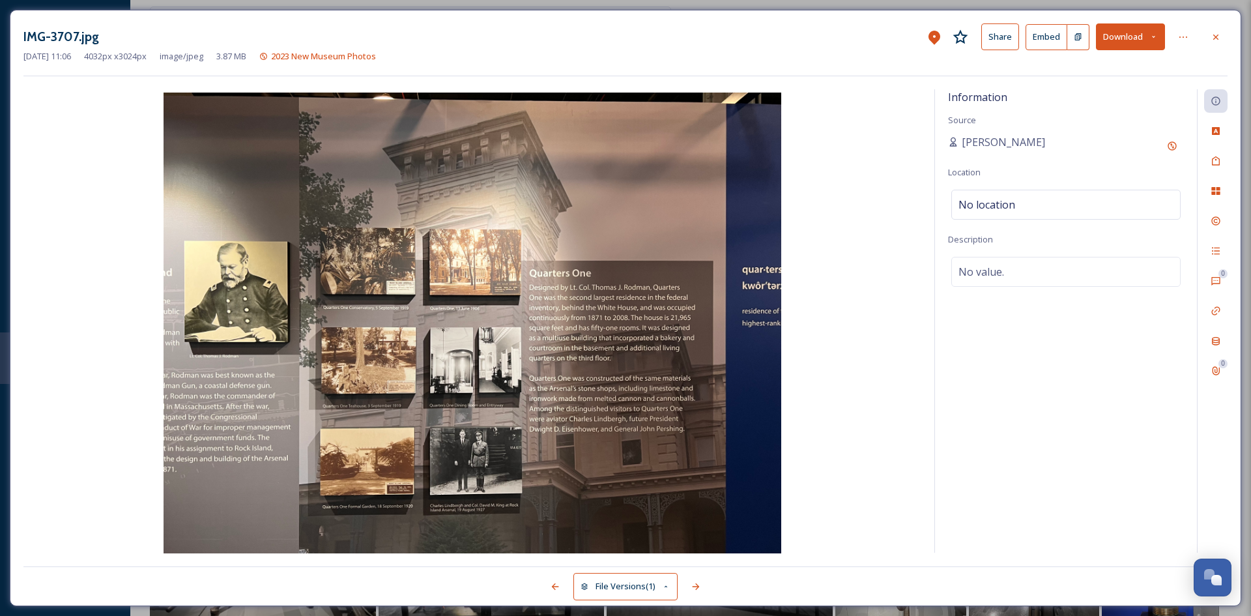
click at [1112, 32] on button "Download" at bounding box center [1130, 36] width 69 height 27
click at [1109, 96] on span "Download Large (2000 x 1500)" at bounding box center [1092, 92] width 115 height 12
click at [1217, 38] on icon at bounding box center [1215, 36] width 5 height 5
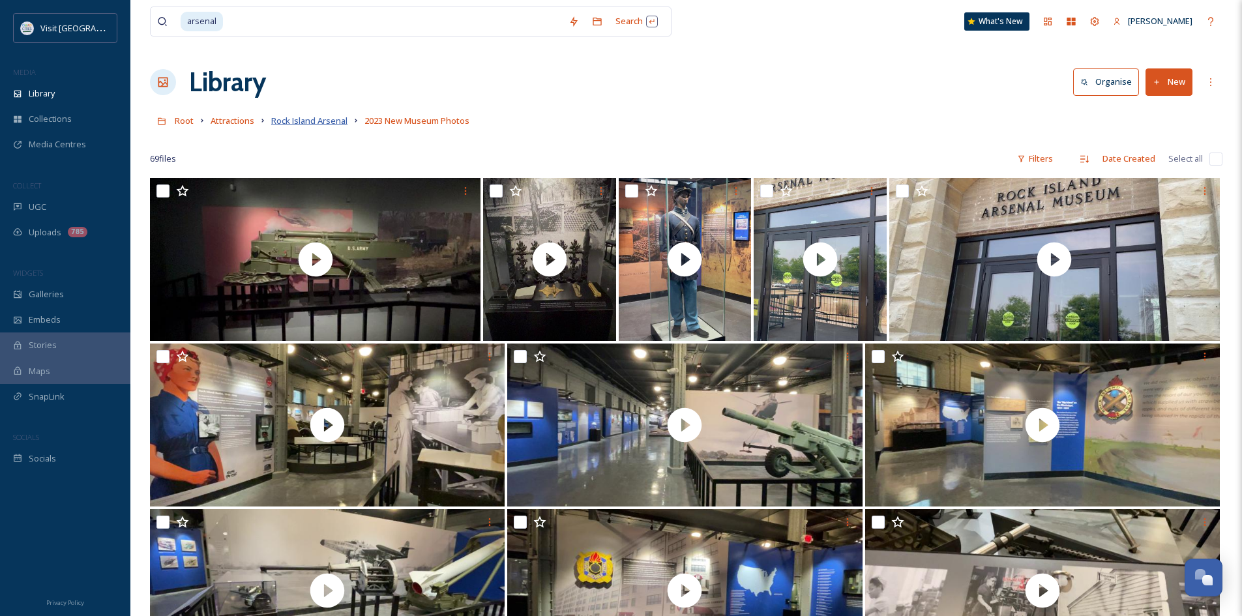
click at [323, 120] on span "Rock Island Arsenal" at bounding box center [309, 121] width 76 height 12
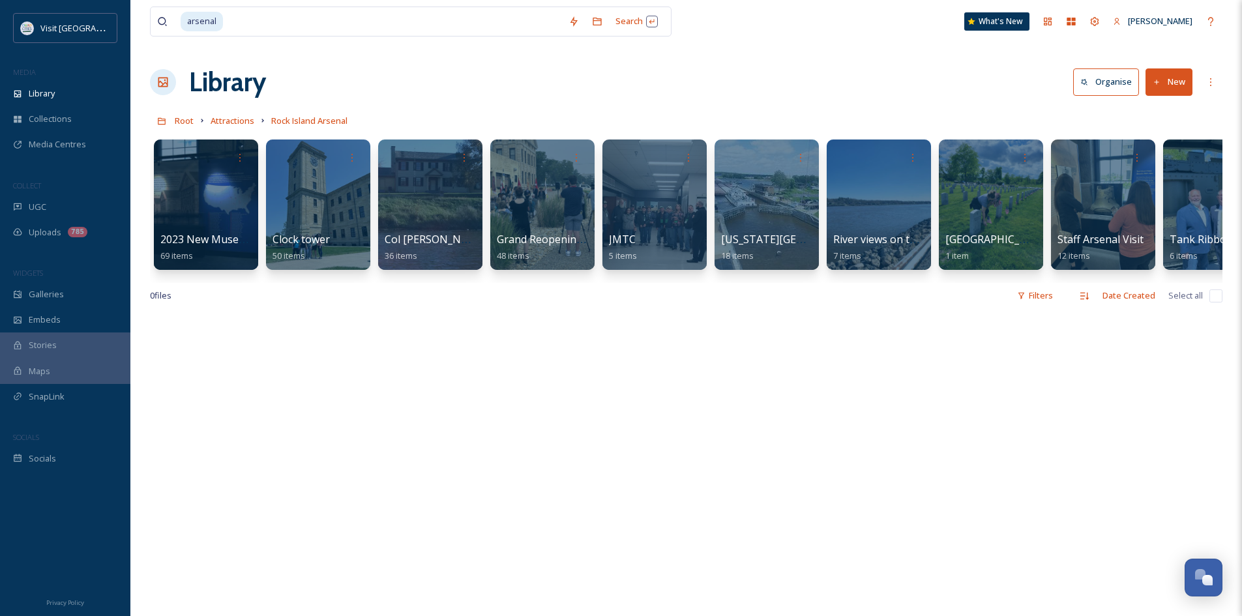
scroll to position [0, 49]
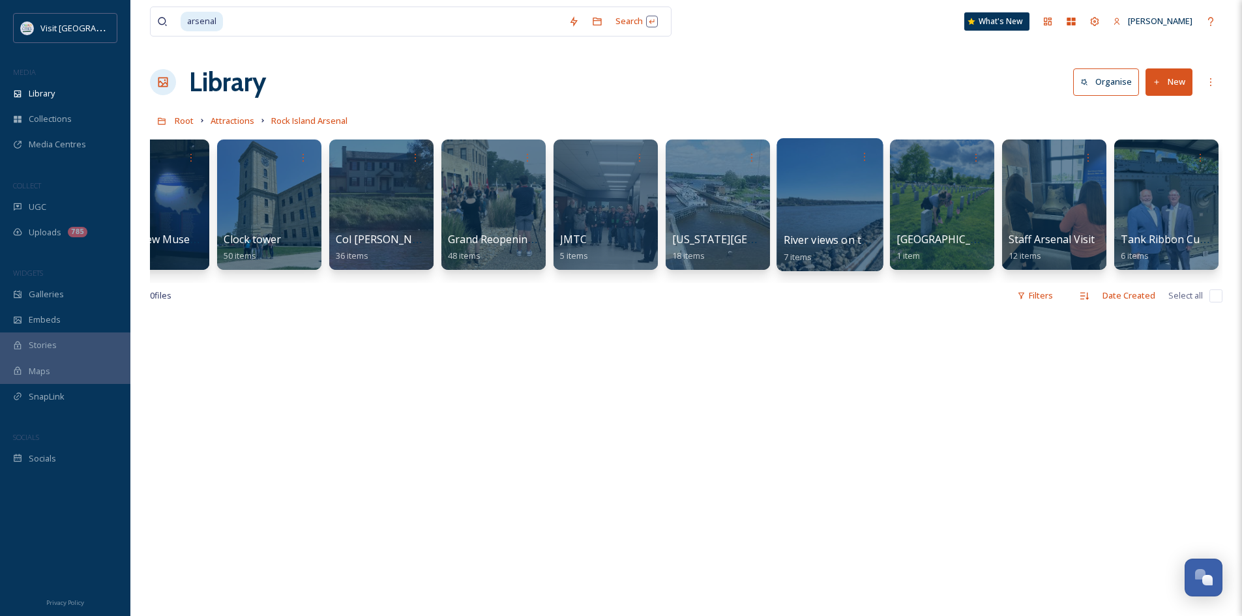
click at [810, 239] on span "River views on the [GEOGRAPHIC_DATA]" at bounding box center [883, 240] width 200 height 14
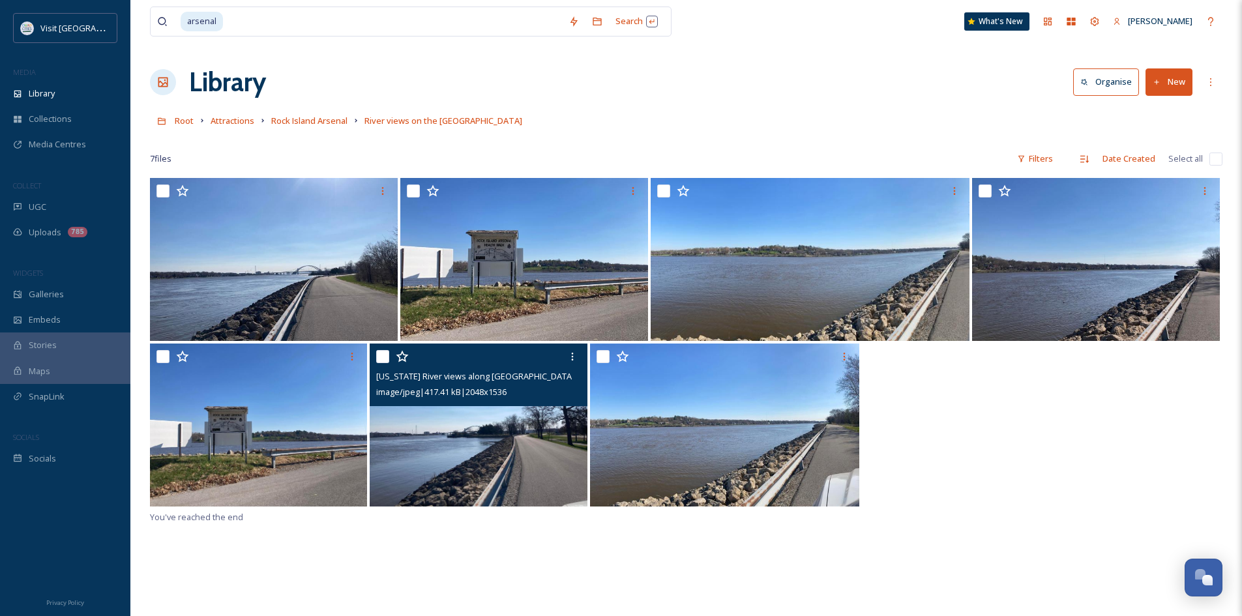
click at [485, 454] on img at bounding box center [478, 424] width 217 height 163
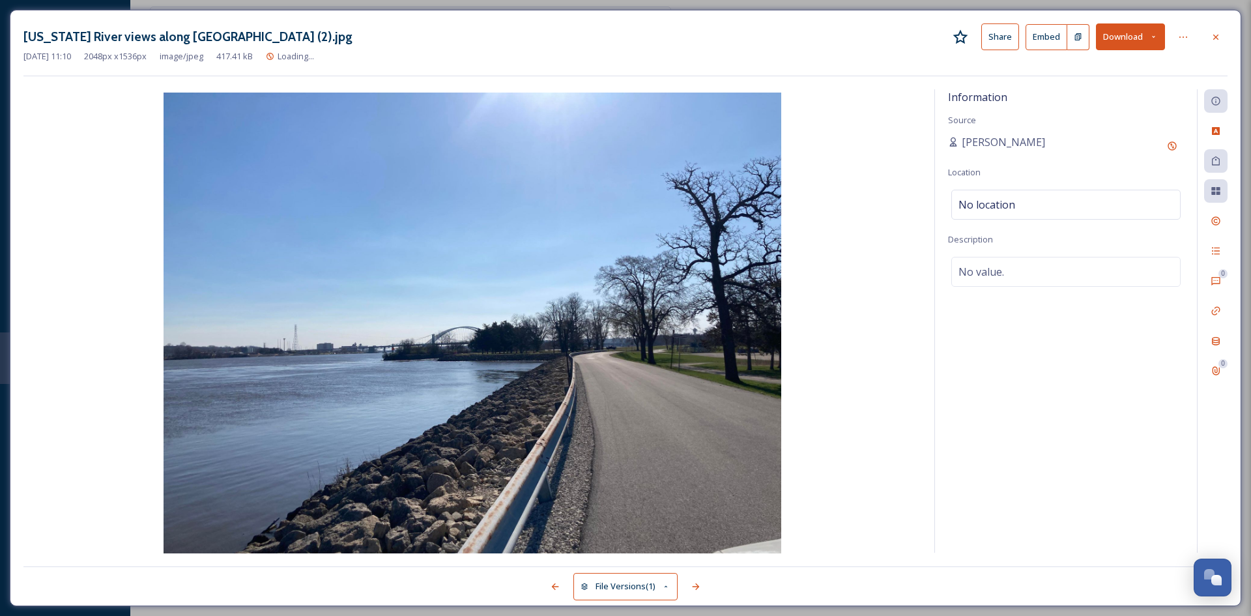
click at [1224, 33] on div at bounding box center [1215, 36] width 23 height 23
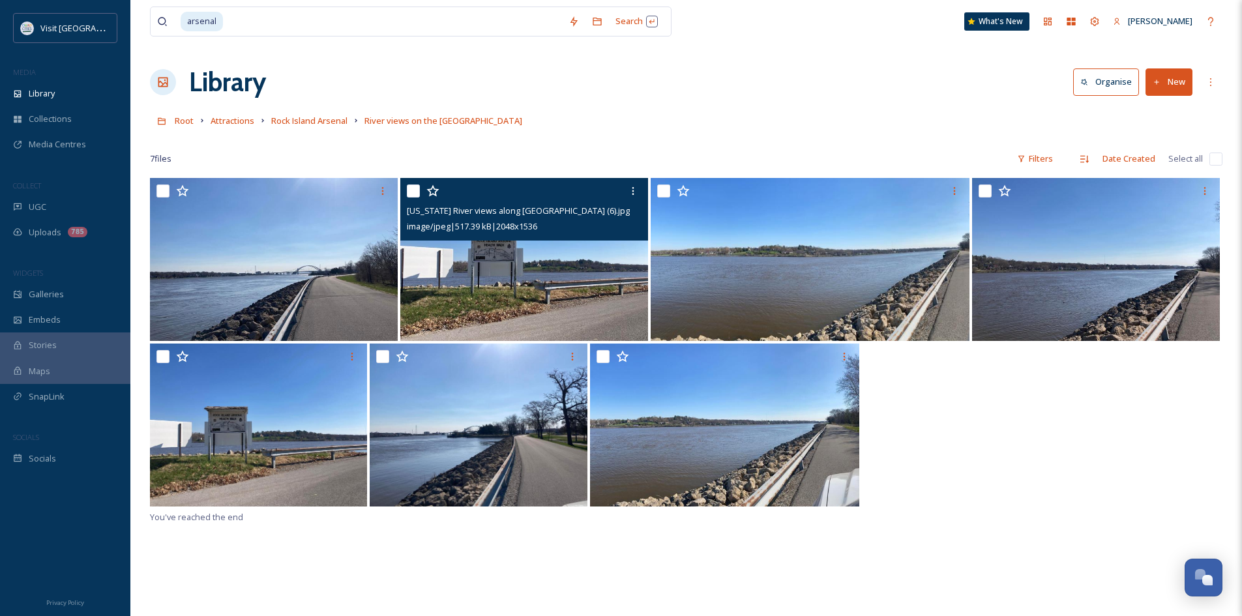
click at [591, 282] on img at bounding box center [524, 259] width 248 height 163
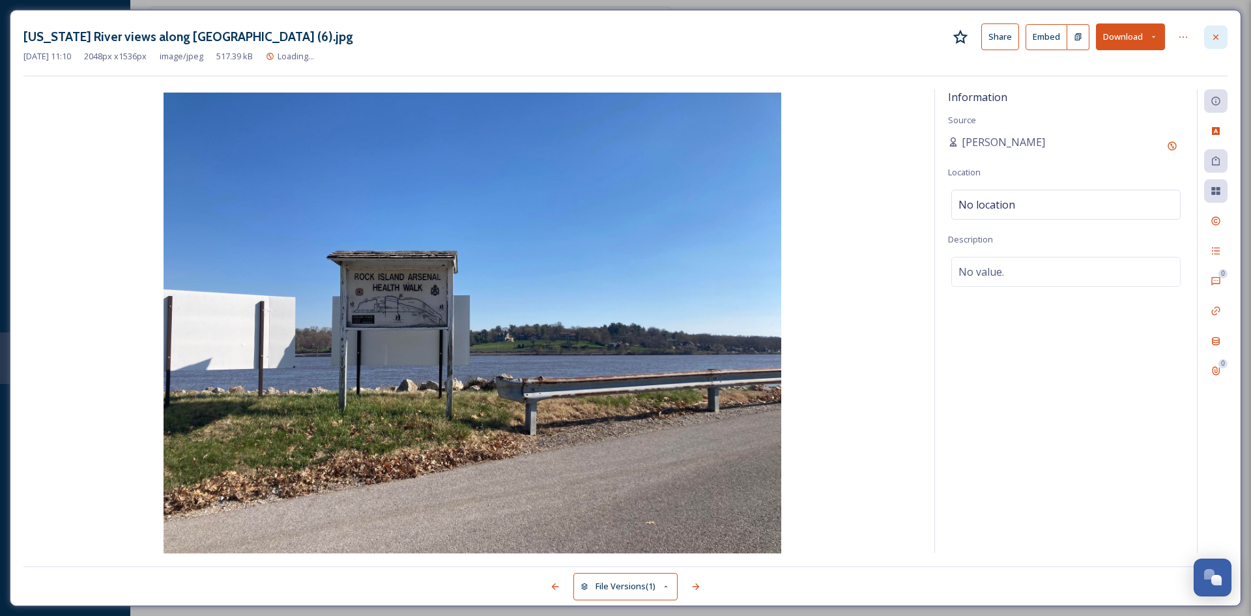
click at [1212, 37] on icon at bounding box center [1216, 37] width 10 height 10
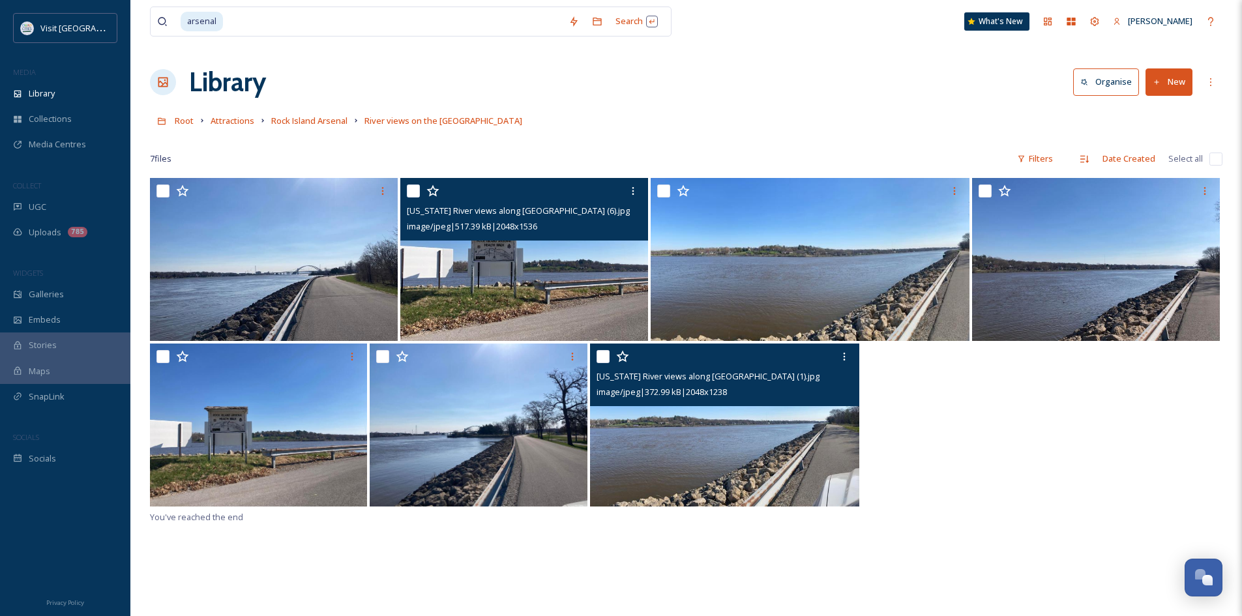
click at [733, 454] on img at bounding box center [725, 424] width 270 height 163
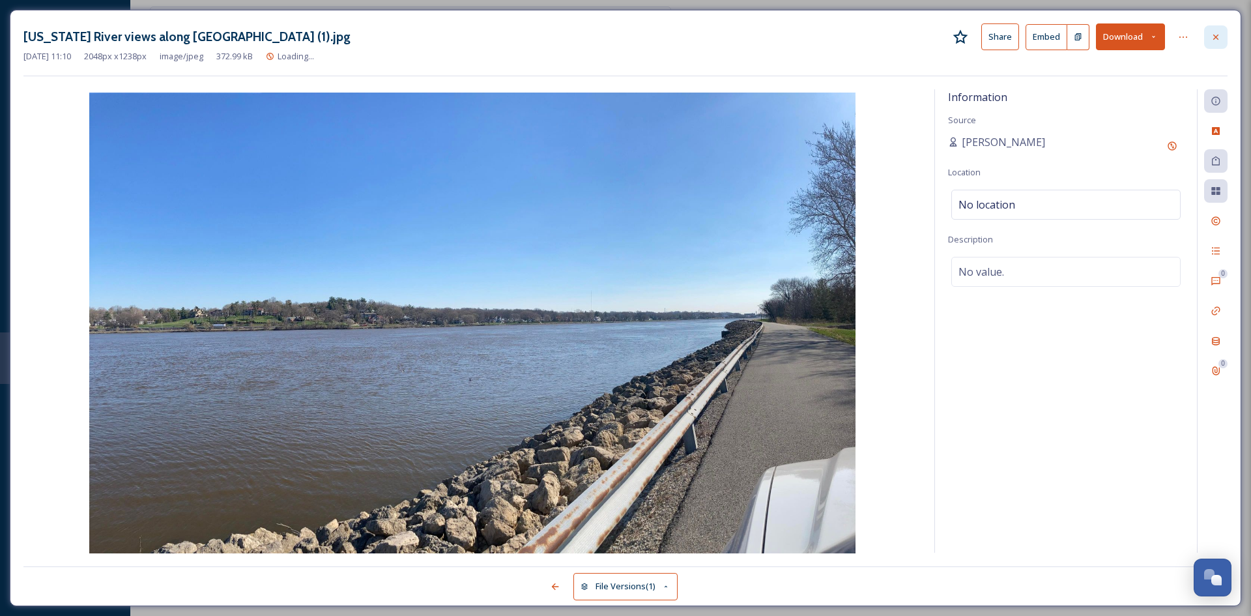
click at [1217, 35] on icon at bounding box center [1216, 37] width 10 height 10
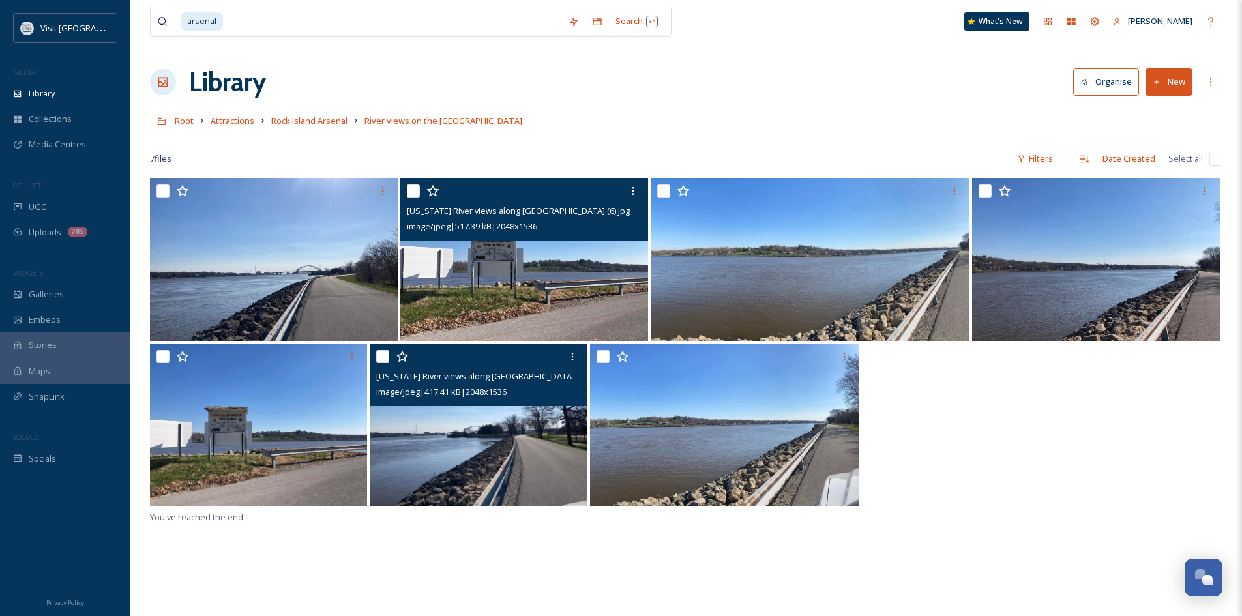
click at [523, 450] on img at bounding box center [478, 424] width 217 height 163
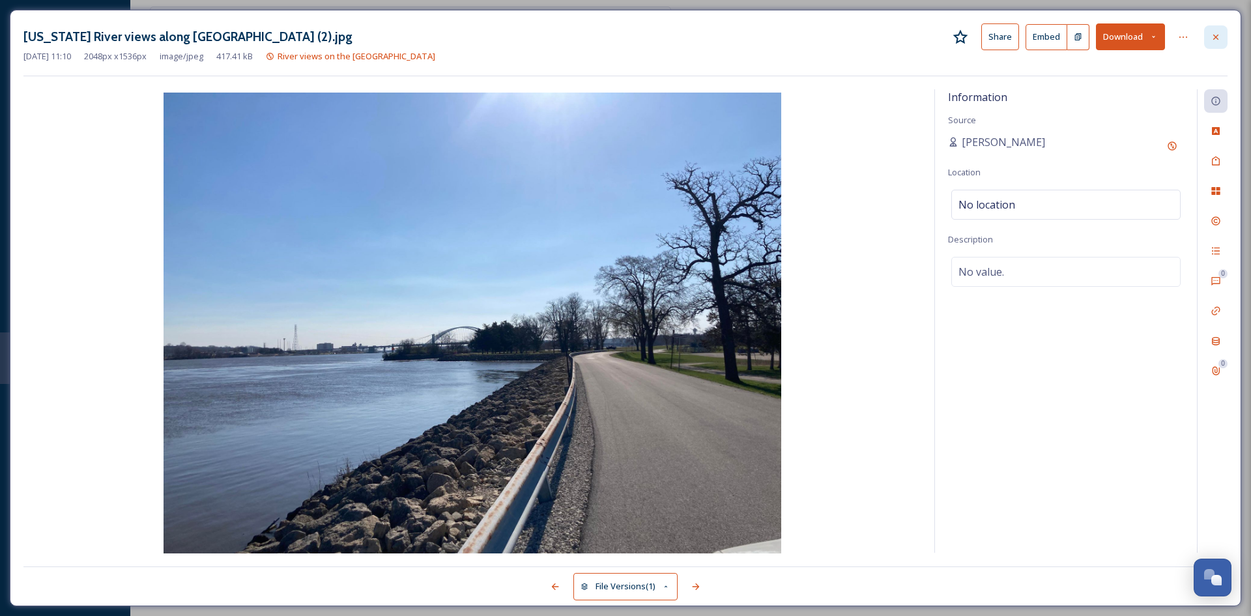
click at [1217, 33] on icon at bounding box center [1216, 37] width 10 height 10
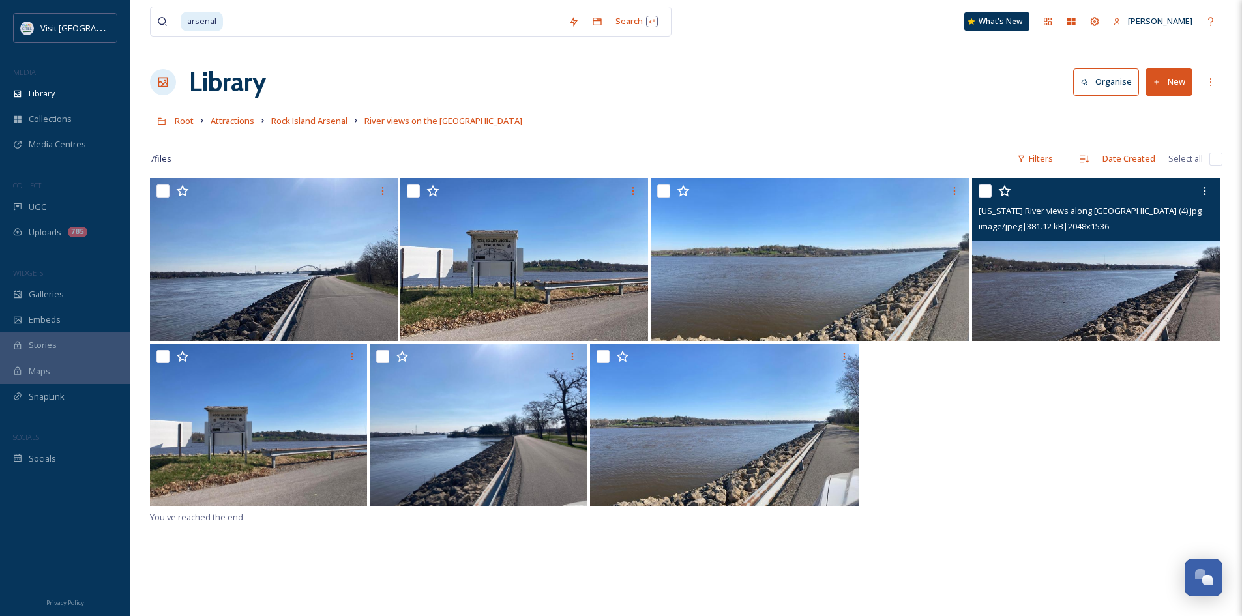
click at [1044, 250] on img at bounding box center [1096, 259] width 248 height 163
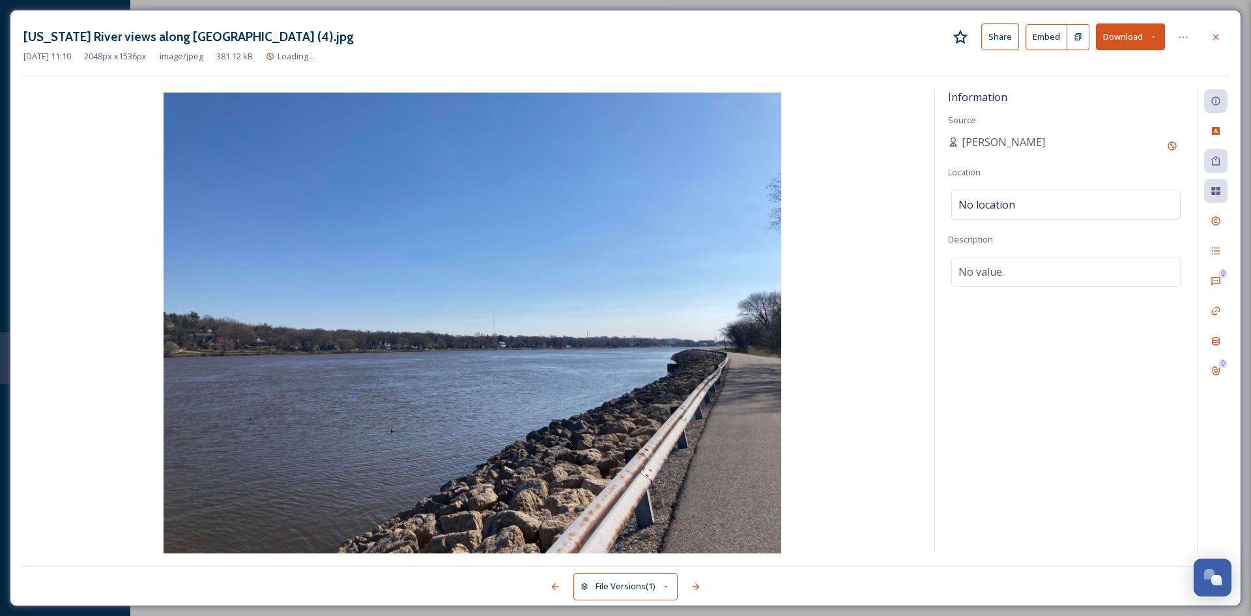
click at [1159, 38] on button "Download" at bounding box center [1130, 36] width 69 height 27
click at [1109, 90] on span "Download Large (2000 x 1500)" at bounding box center [1092, 92] width 115 height 12
click at [1217, 33] on icon at bounding box center [1216, 37] width 10 height 10
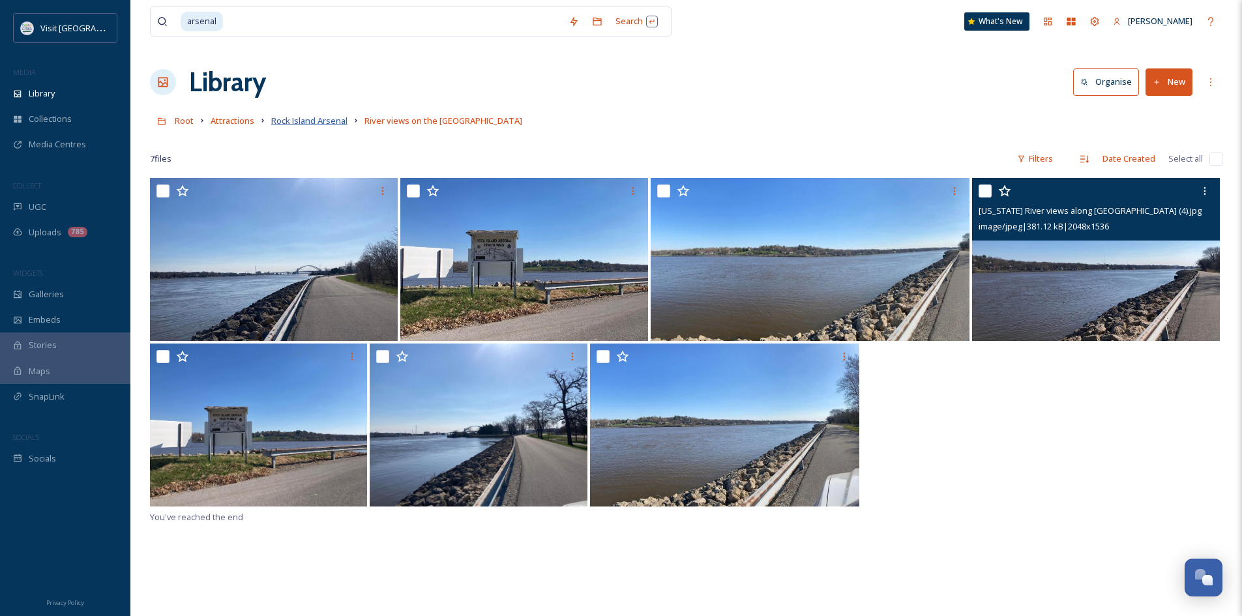
click at [334, 125] on span "Rock Island Arsenal" at bounding box center [309, 121] width 76 height 12
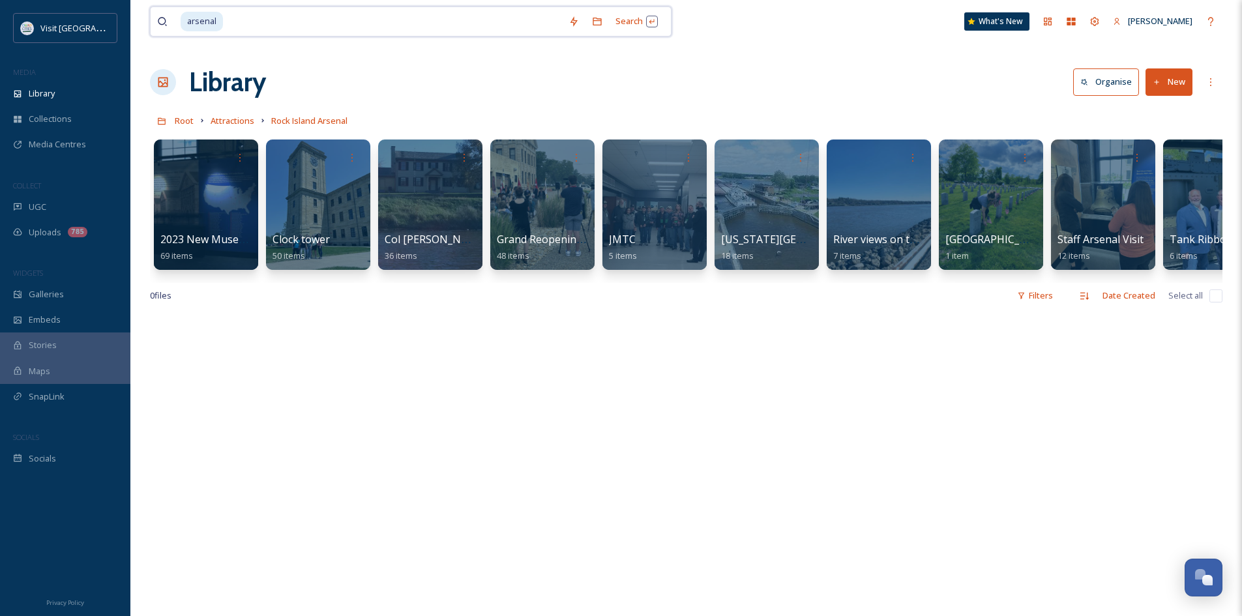
click at [283, 25] on input at bounding box center [393, 21] width 338 height 29
type input "a"
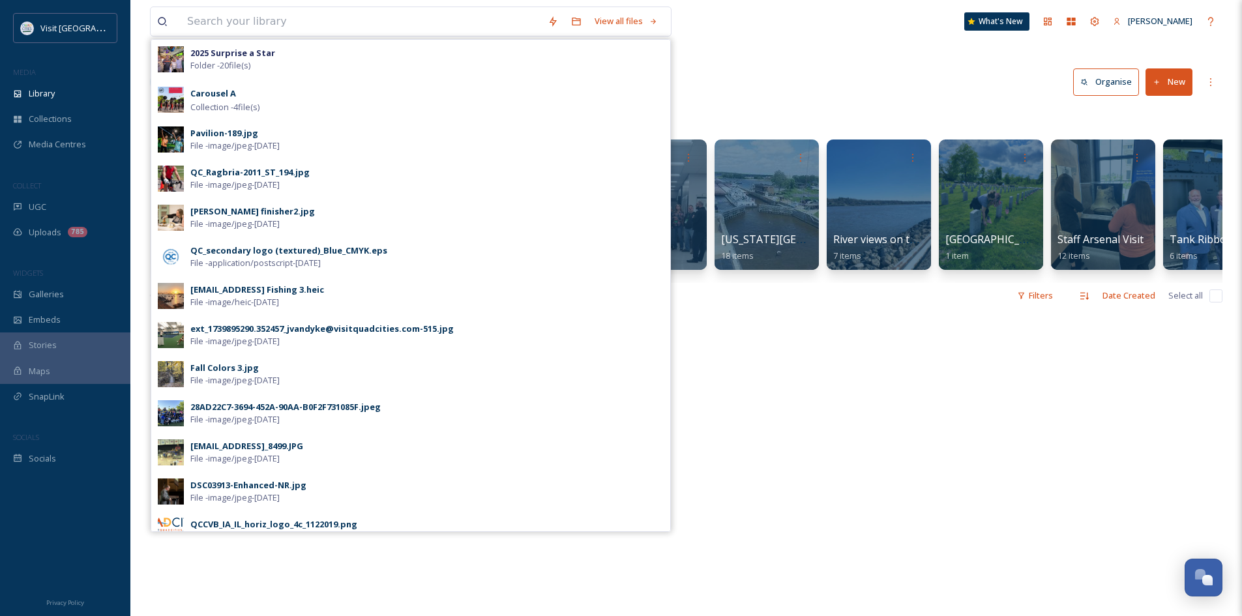
click at [802, 44] on div "View all files 2025 Surprise a Star Folder - 20 file(s) Carousel A Collection -…" at bounding box center [685, 465] width 1111 height 931
